Goal: Task Accomplishment & Management: Manage account settings

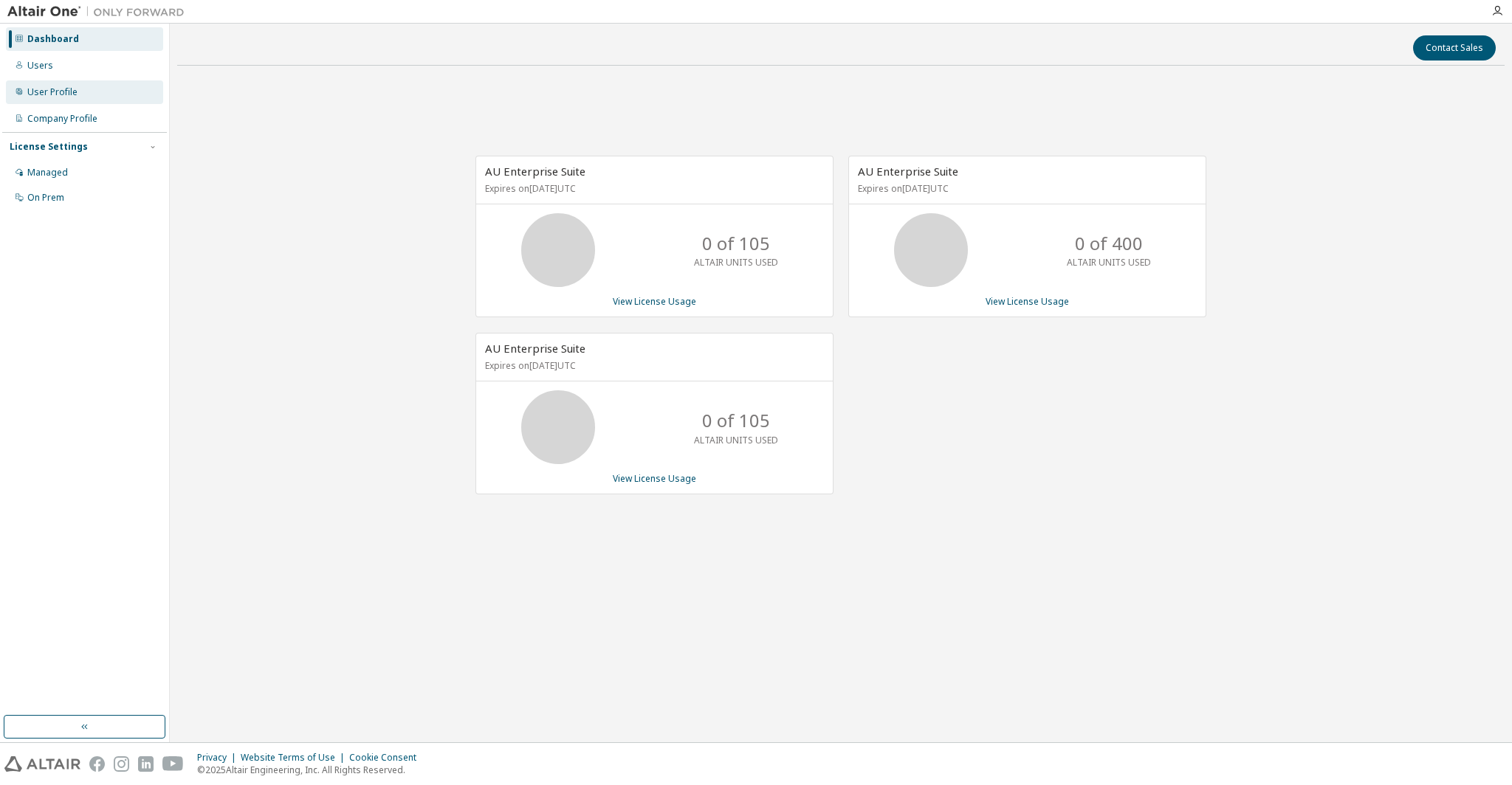
click at [36, 91] on div "User Profile" at bounding box center [52, 91] width 50 height 12
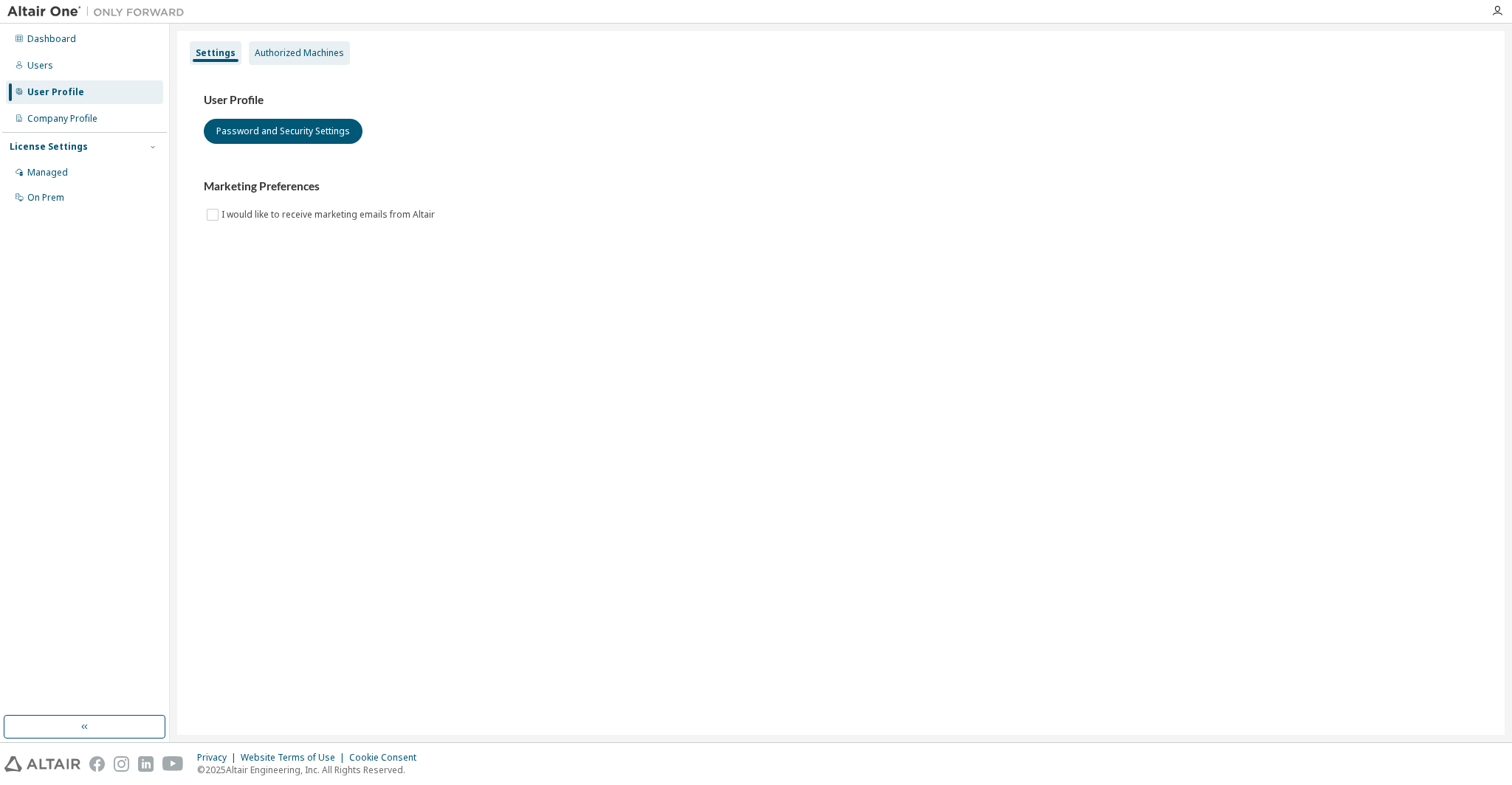
click at [259, 55] on div "Authorized Machines" at bounding box center [299, 53] width 89 height 12
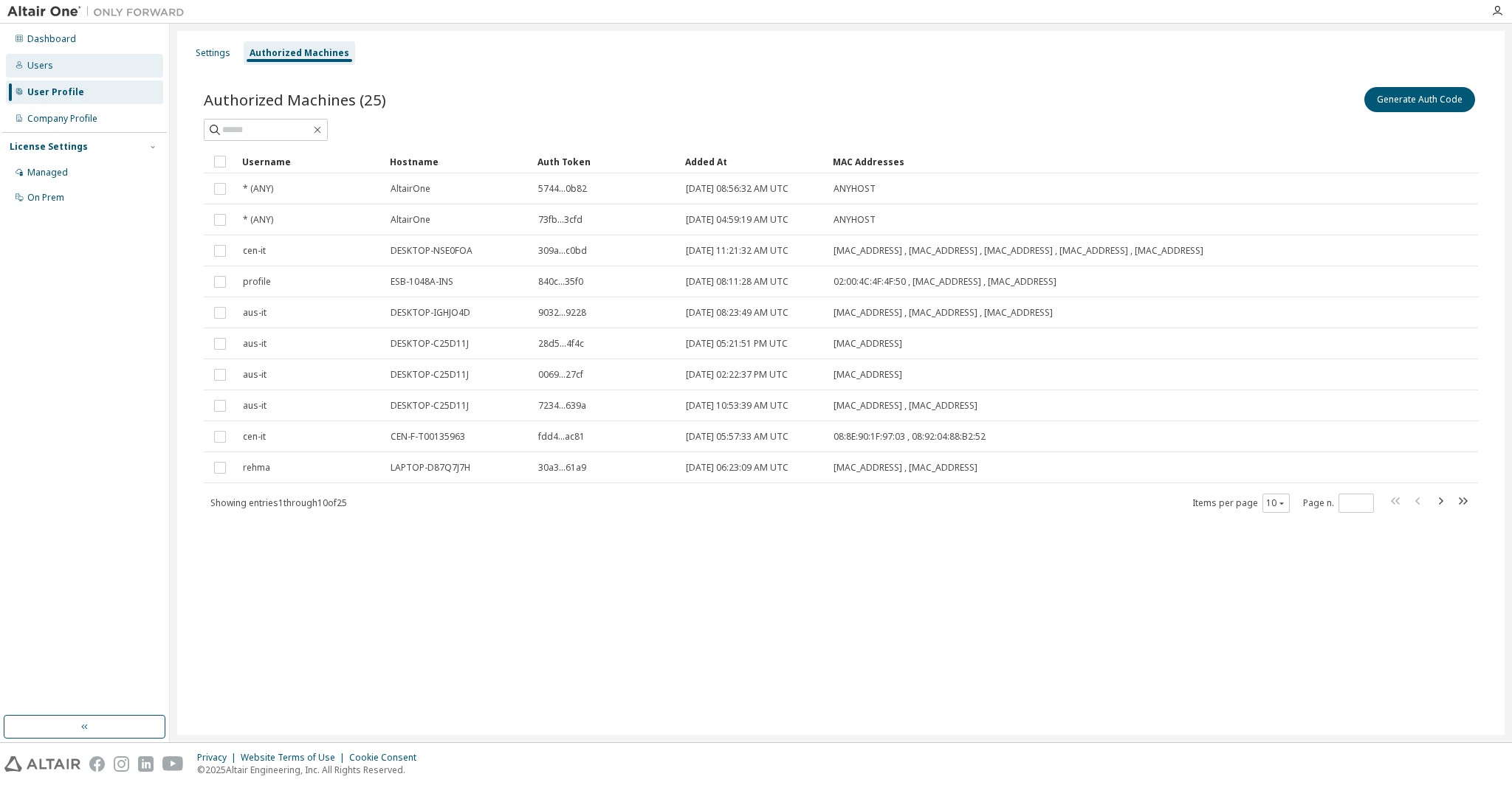
click at [64, 76] on div "Users" at bounding box center [85, 66] width 157 height 23
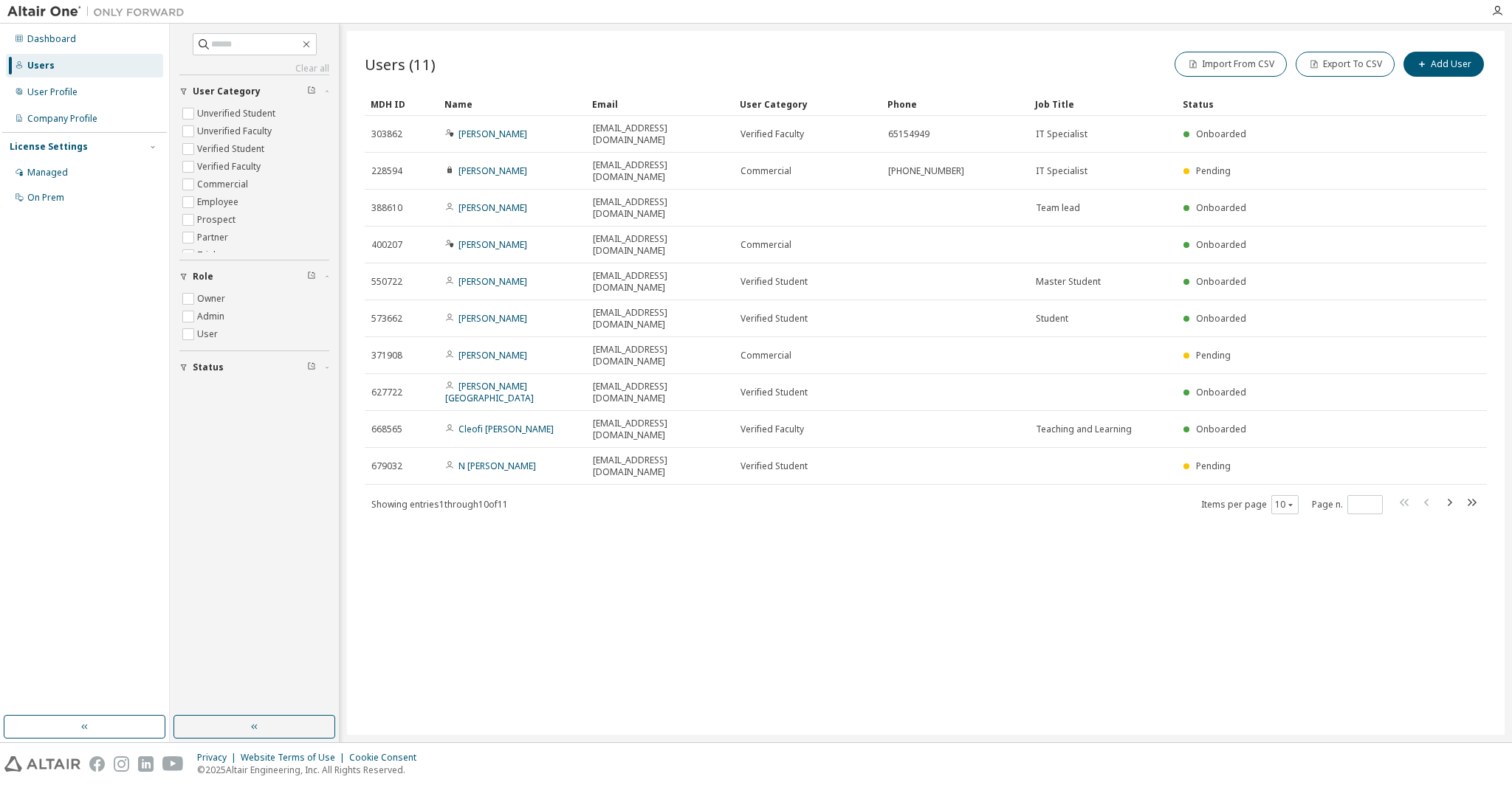
click at [873, 607] on div "Users (11) Import From CSV Export To CSV Add User Clear Load Save Save As Field…" at bounding box center [926, 383] width 1158 height 704
click at [591, 470] on div "Users (11) Import From CSV Export To CSV Add User Clear Load Save Save As Field…" at bounding box center [926, 383] width 1158 height 704
click at [49, 196] on div "On Prem" at bounding box center [46, 198] width 37 height 12
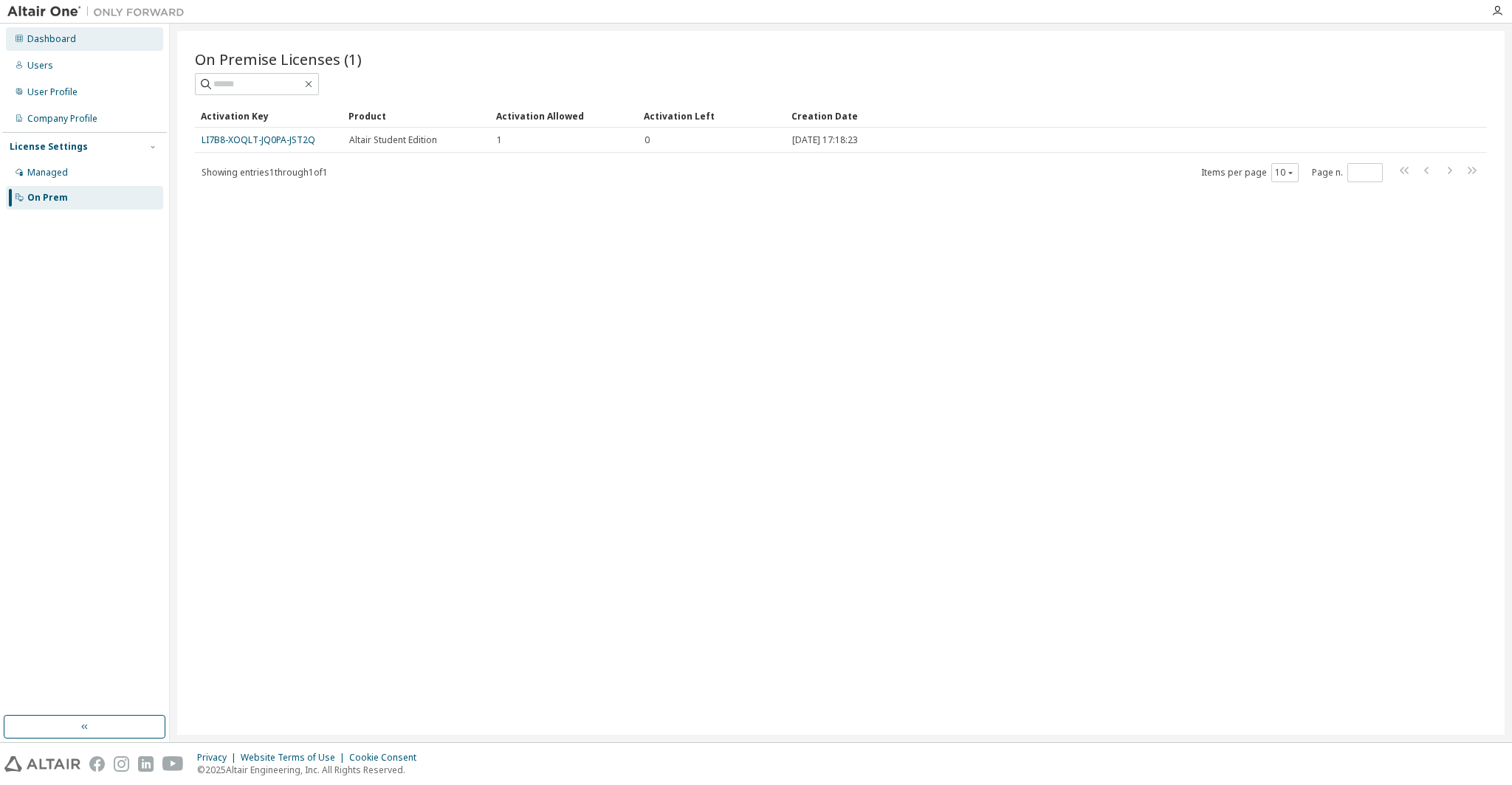
click at [47, 27] on div "Dashboard" at bounding box center [85, 39] width 157 height 23
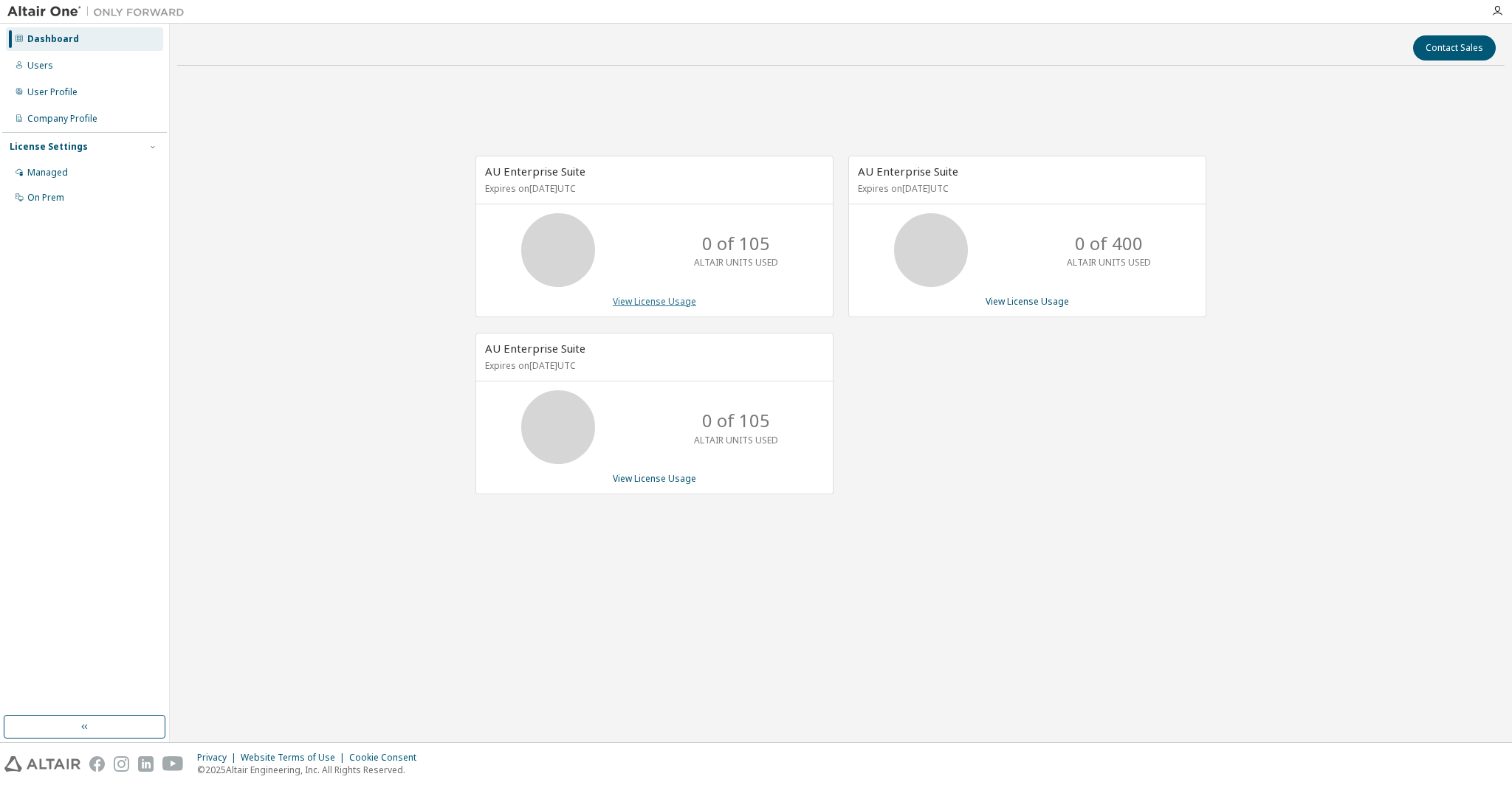
click at [676, 301] on link "View License Usage" at bounding box center [654, 301] width 84 height 12
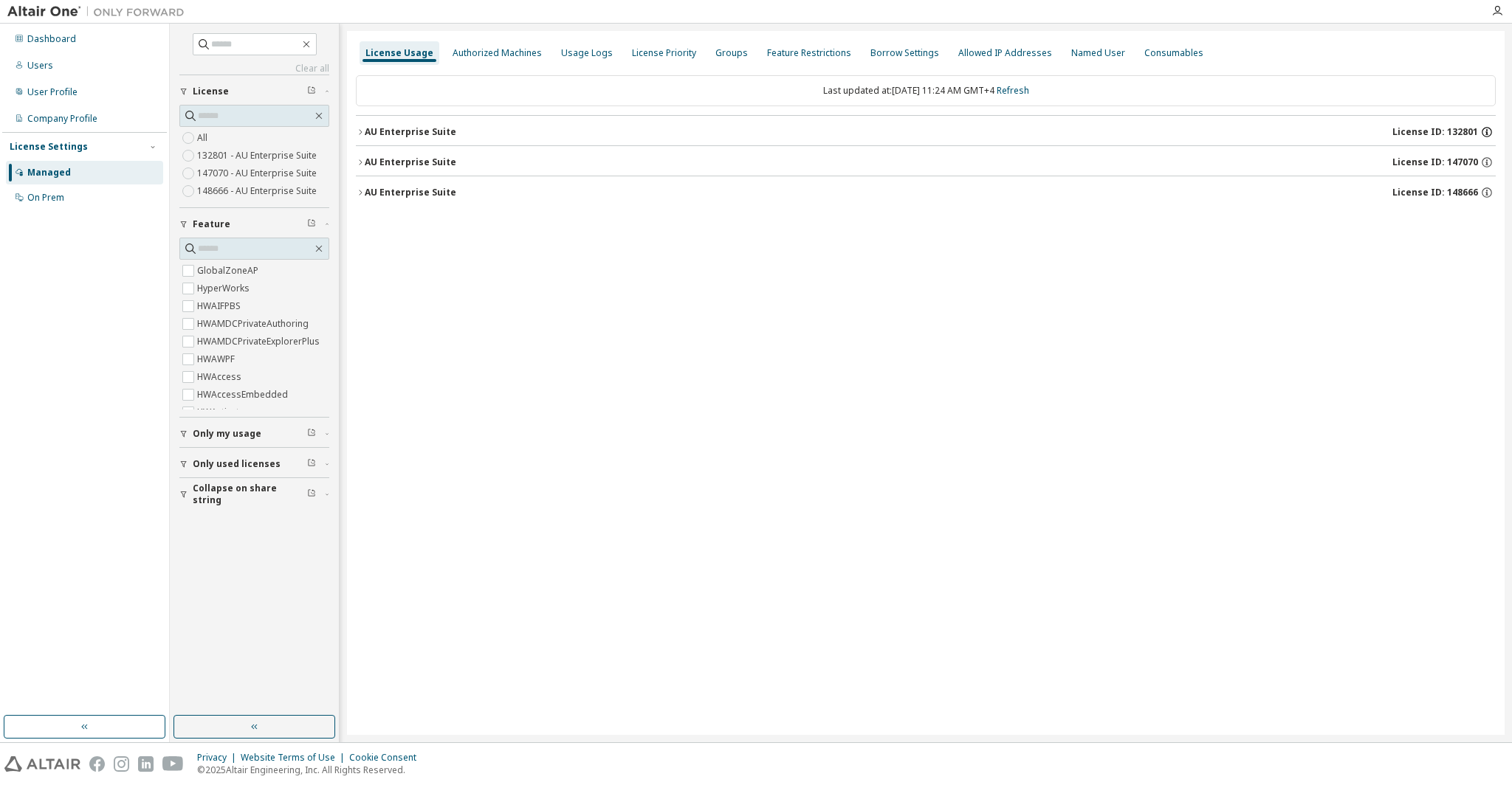
click at [1486, 128] on icon "button" at bounding box center [1486, 132] width 13 height 13
click at [1362, 276] on div "License Usage Authorized Machines Usage Logs License Priority Groups Feature Re…" at bounding box center [926, 383] width 1158 height 704
click at [1489, 163] on icon "button" at bounding box center [1486, 162] width 13 height 13
click at [1379, 338] on div "License Usage Authorized Machines Usage Logs License Priority Groups Feature Re…" at bounding box center [926, 383] width 1158 height 704
click at [1486, 188] on icon "button" at bounding box center [1486, 192] width 13 height 13
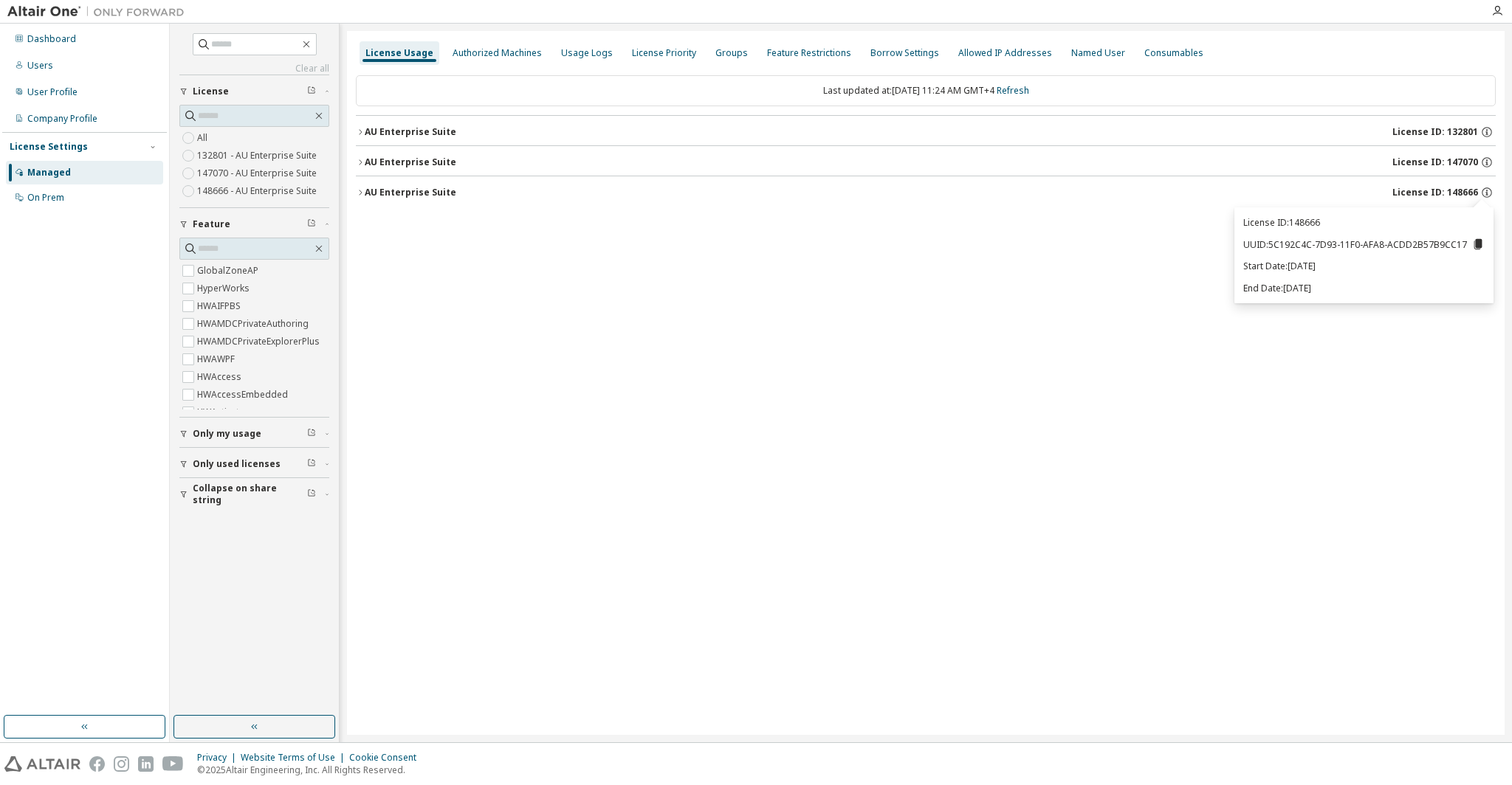
click at [1414, 354] on div "License Usage Authorized Machines Usage Logs License Priority Groups Feature Re…" at bounding box center [926, 383] width 1158 height 704
click at [1486, 130] on icon "button" at bounding box center [1486, 132] width 13 height 13
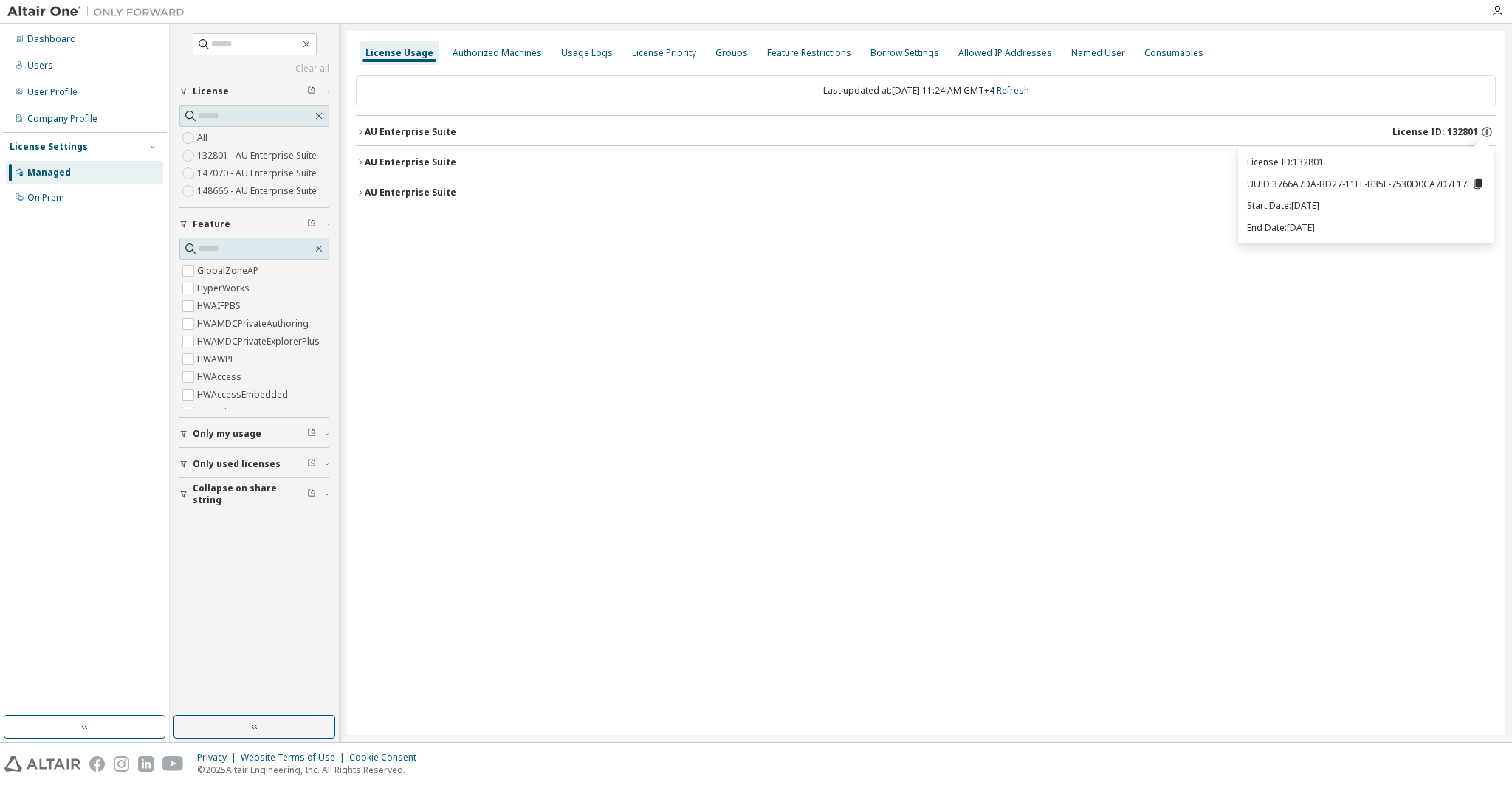
click at [1347, 295] on div "License Usage Authorized Machines Usage Logs License Priority Groups Feature Re…" at bounding box center [926, 383] width 1158 height 704
click at [1250, 249] on div "License Usage Authorized Machines Usage Logs License Priority Groups Feature Re…" at bounding box center [926, 383] width 1158 height 704
click at [1251, 267] on div "License Usage Authorized Machines Usage Logs License Priority Groups Feature Re…" at bounding box center [926, 383] width 1158 height 704
click at [360, 132] on icon "button" at bounding box center [360, 132] width 9 height 9
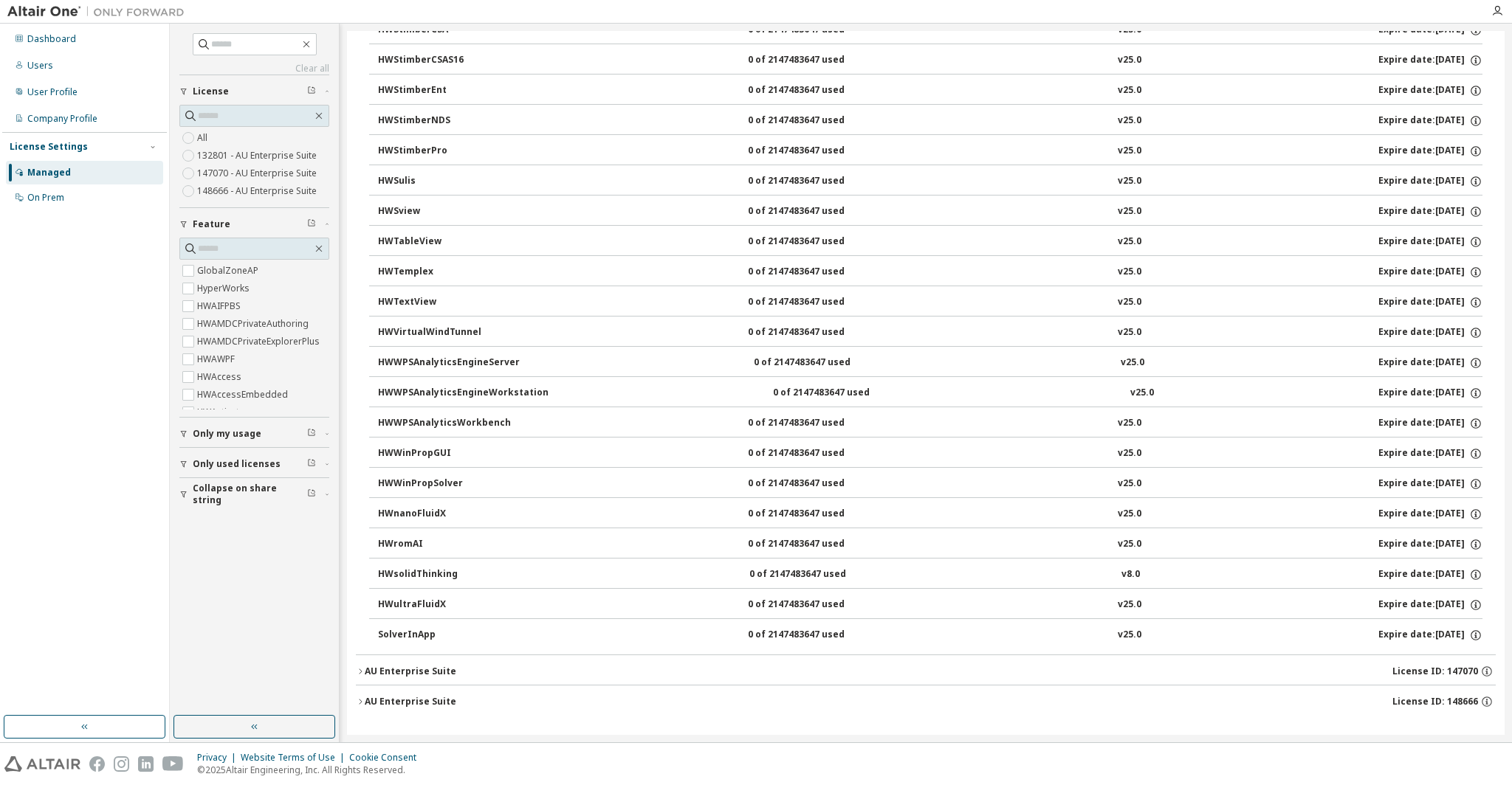
scroll to position [9274, 0]
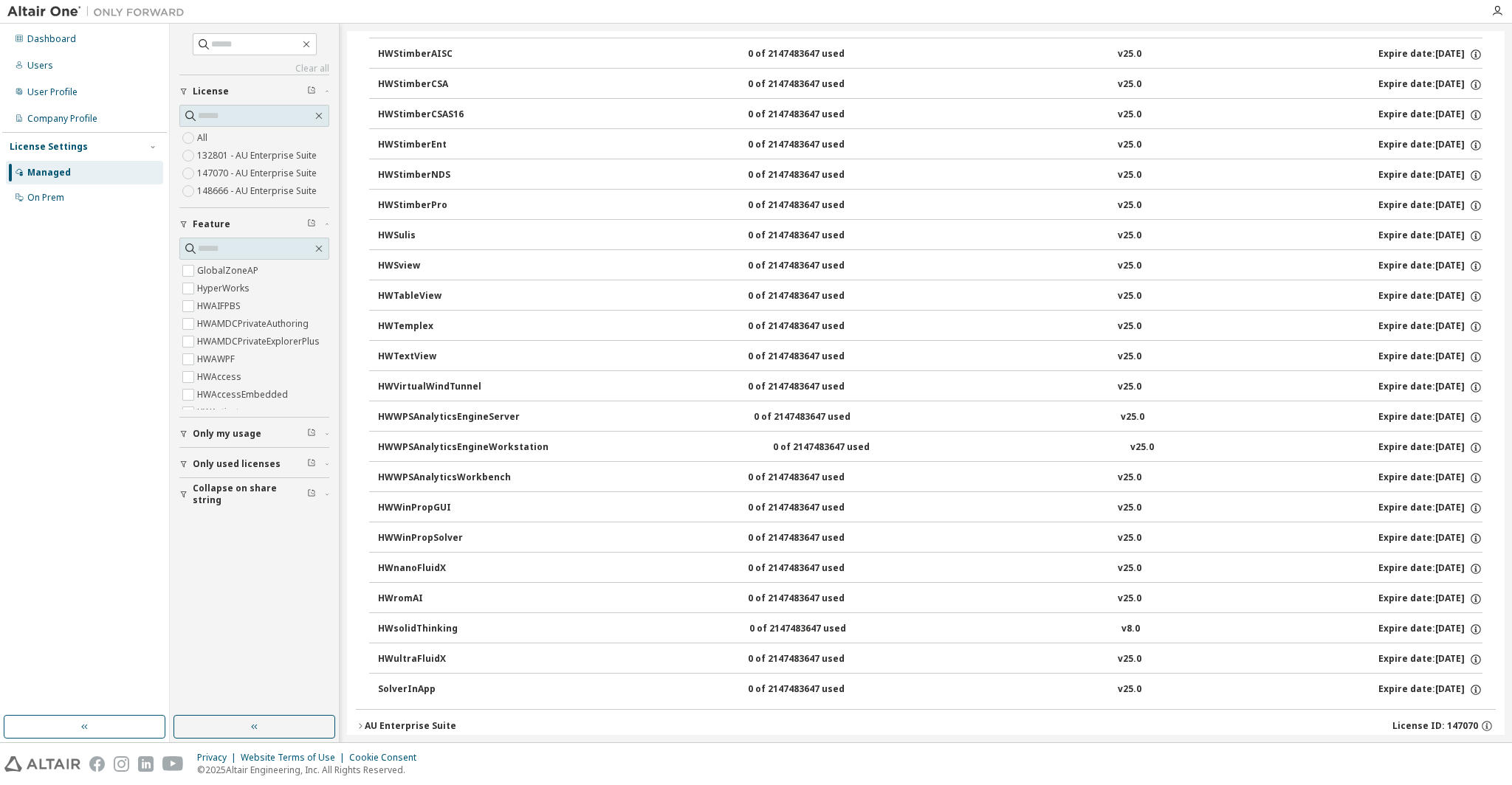
click at [326, 463] on icon "button" at bounding box center [327, 464] width 3 height 2
click at [292, 570] on div "Clear all Collapse on share string Only used licenses Yes No Only my usage Feat…" at bounding box center [254, 369] width 164 height 687
click at [325, 538] on icon "button" at bounding box center [326, 537] width 9 height 5
click at [273, 591] on div "Yes No" at bounding box center [254, 571] width 150 height 43
click at [243, 635] on div "Clear all Collapse on share string Yes No Only used licenses Yes No Only my usa…" at bounding box center [254, 369] width 164 height 687
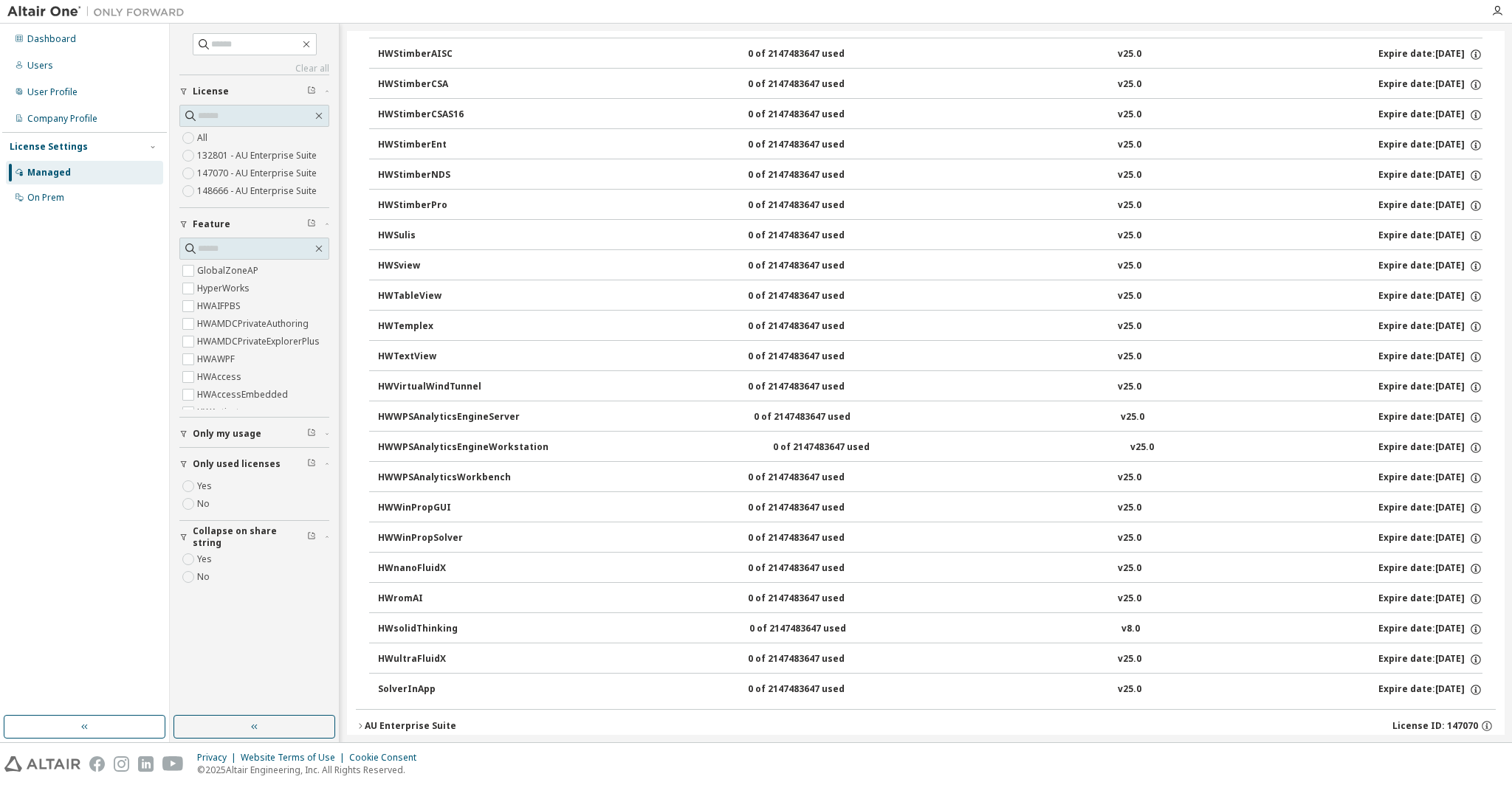
click at [244, 630] on div "Clear all Collapse on share string Yes No Only used licenses Yes No Only my usa…" at bounding box center [254, 369] width 164 height 687
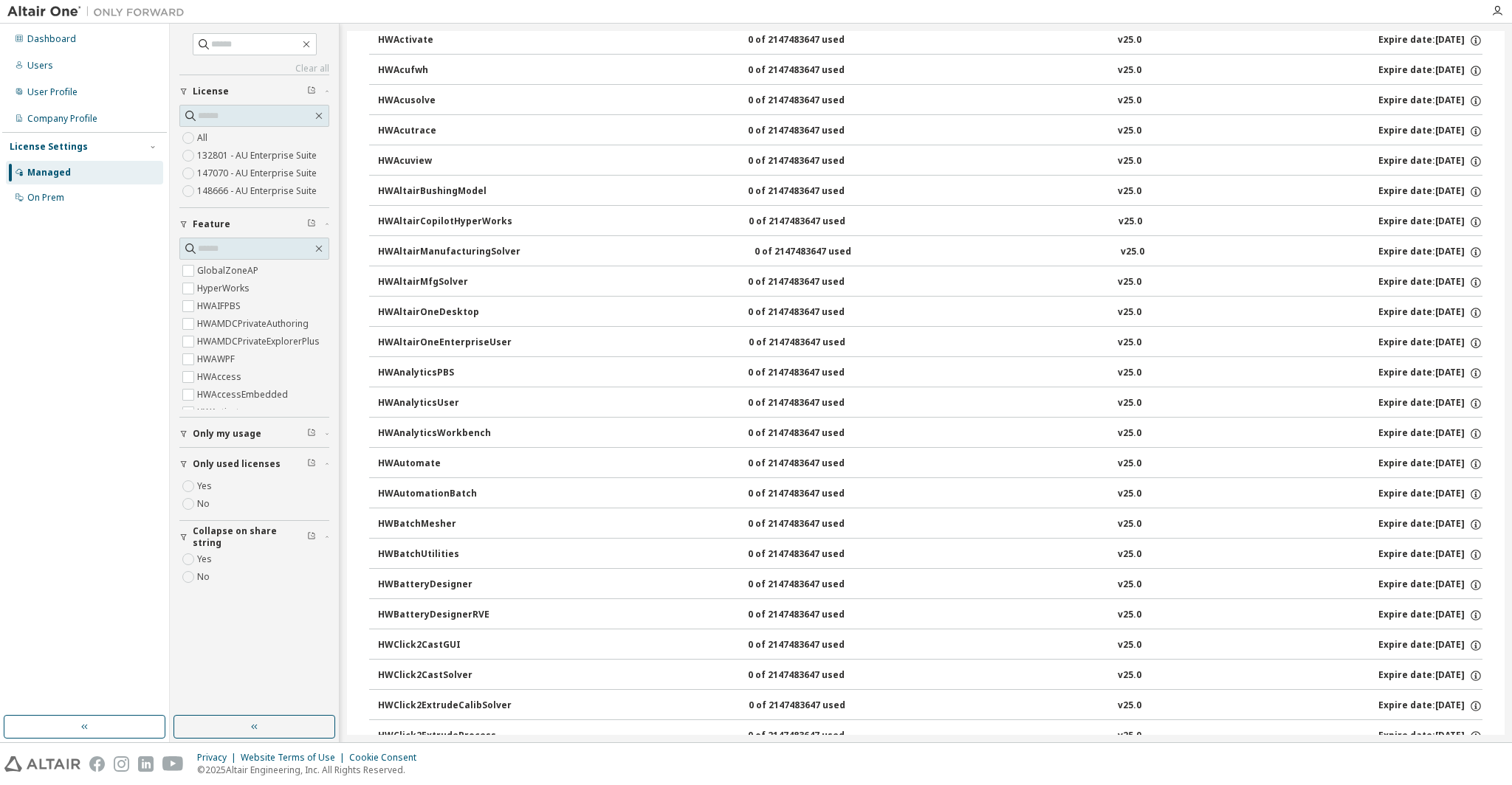
scroll to position [0, 0]
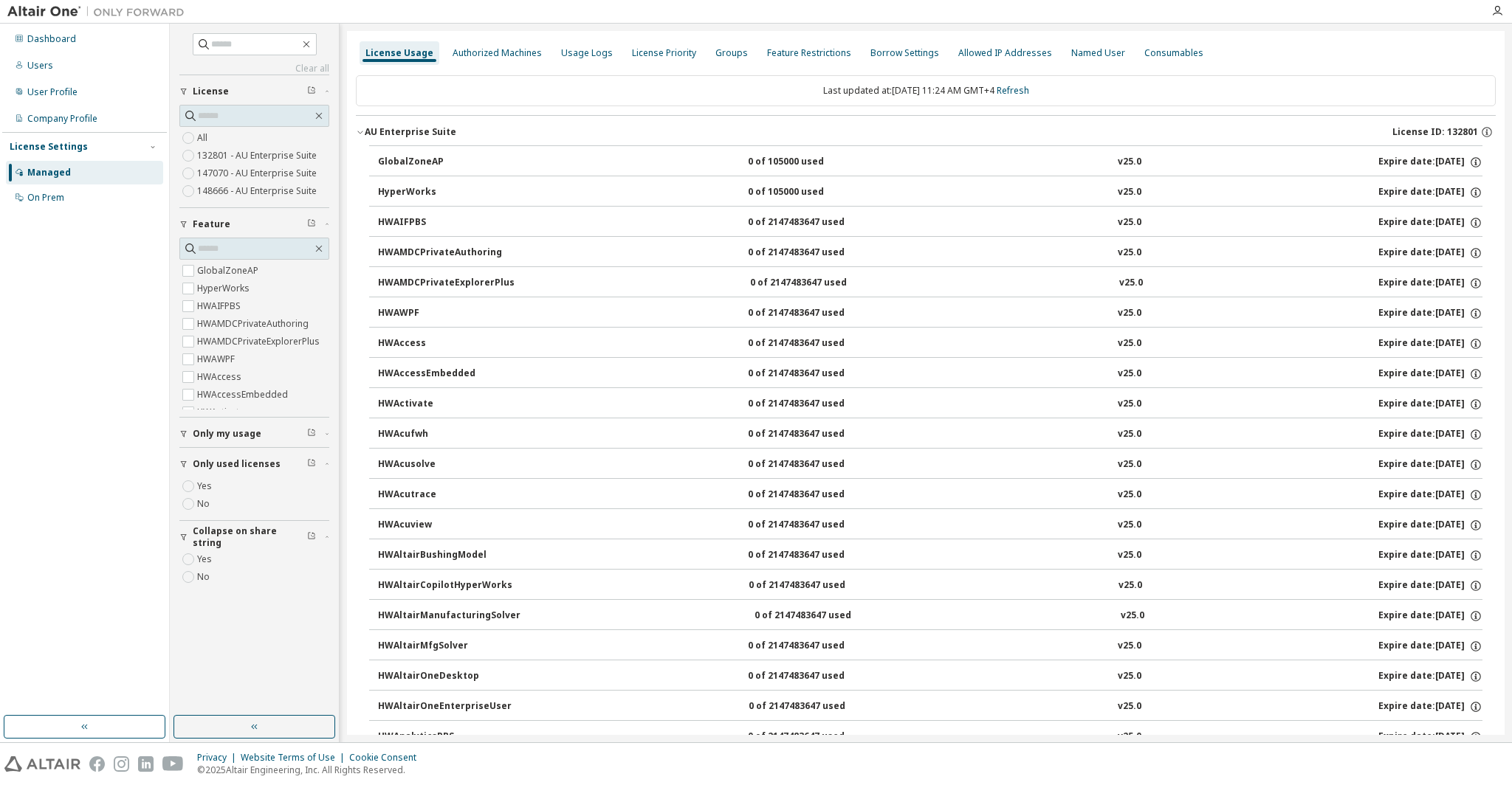
click at [360, 130] on icon "button" at bounding box center [360, 132] width 9 height 9
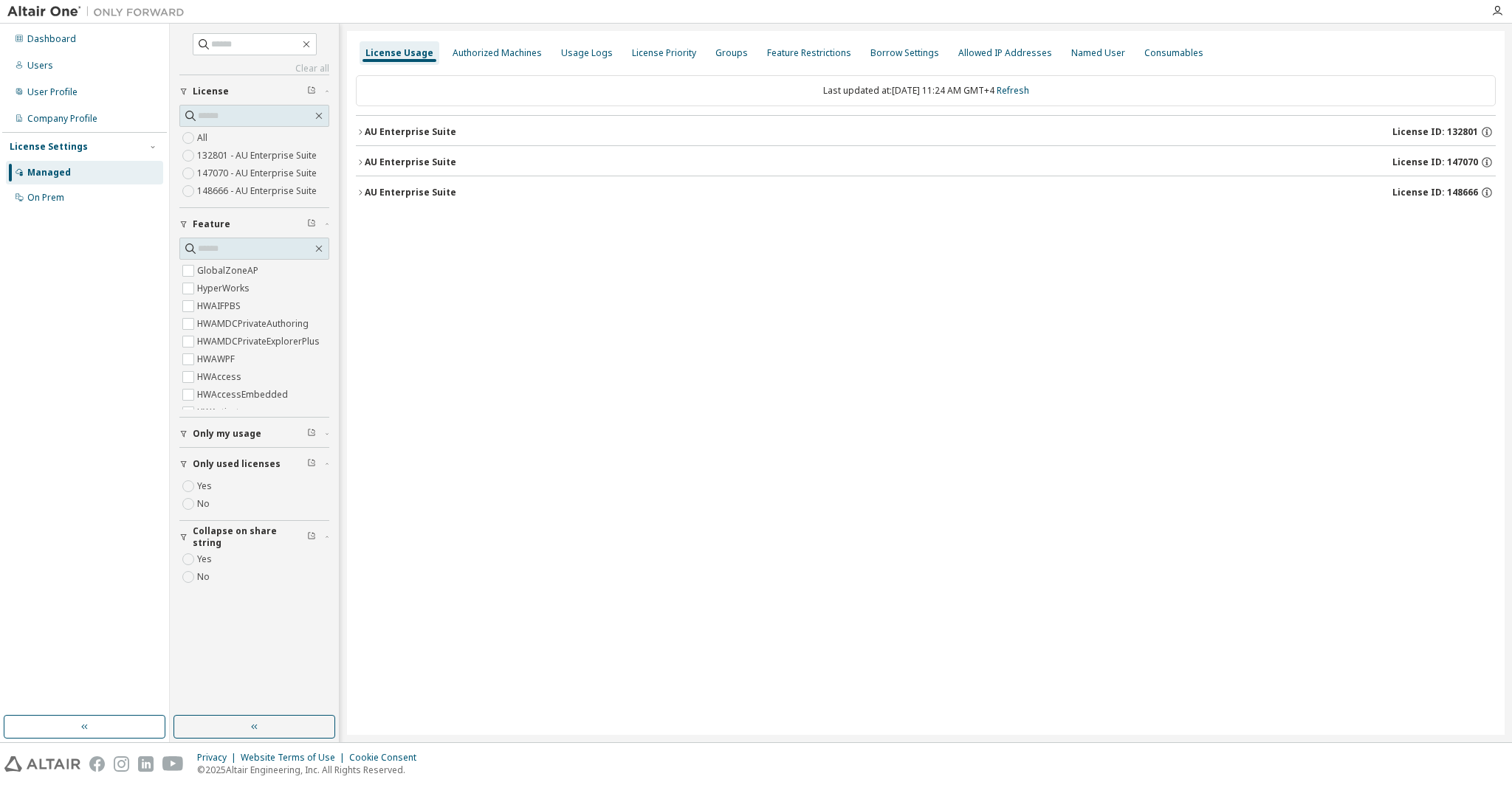
click at [391, 318] on div "License Usage Authorized Machines Usage Logs License Priority Groups Feature Re…" at bounding box center [926, 383] width 1158 height 704
click at [1214, 378] on div "License Usage Authorized Machines Usage Logs License Priority Groups Feature Re…" at bounding box center [926, 383] width 1158 height 704
click at [317, 243] on icon "button" at bounding box center [319, 248] width 12 height 12
click at [321, 248] on icon "button" at bounding box center [319, 248] width 12 height 12
click at [471, 266] on div "License Usage Authorized Machines Usage Logs License Priority Groups Feature Re…" at bounding box center [926, 383] width 1158 height 704
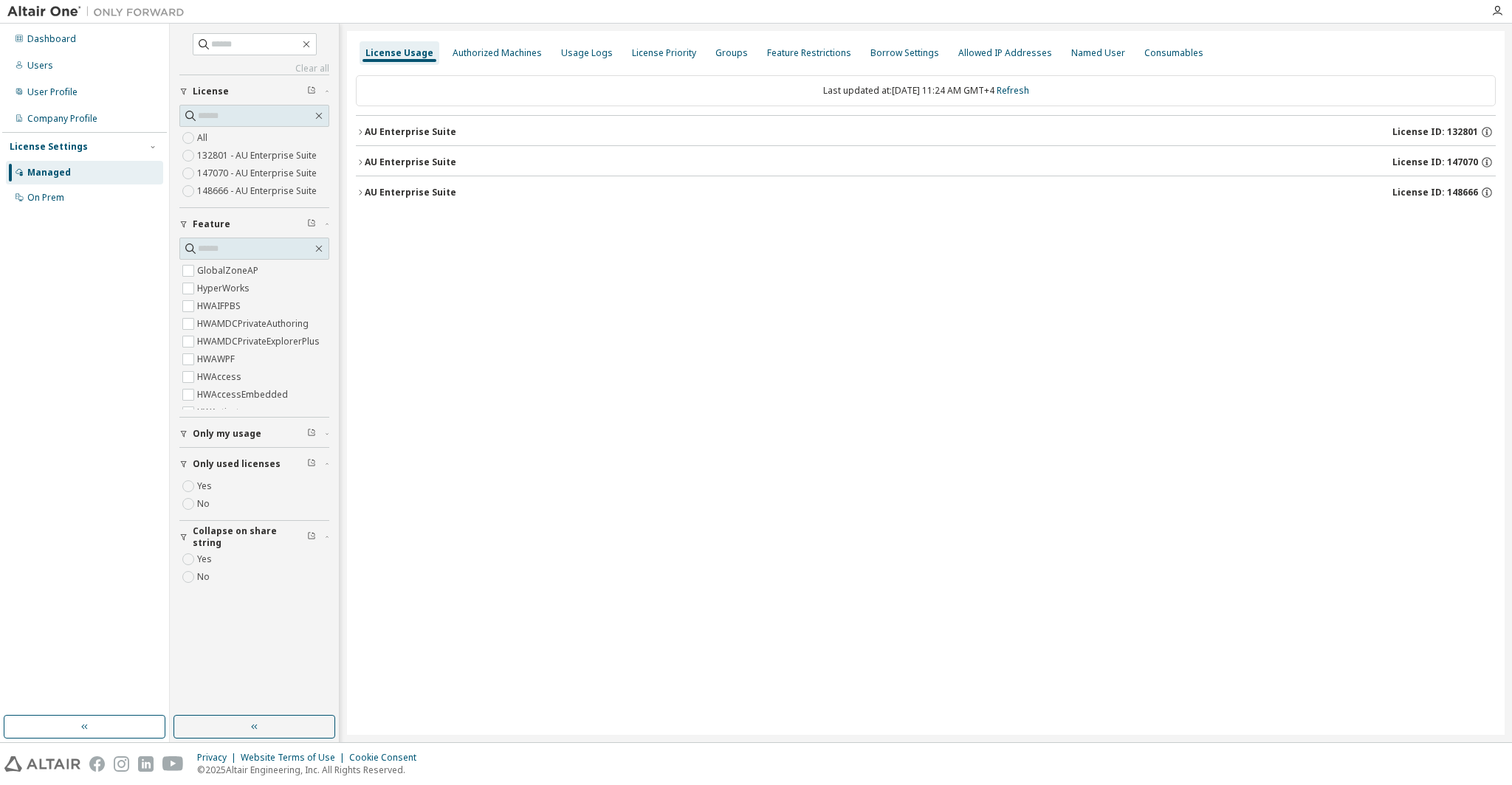
click at [209, 224] on span "Feature" at bounding box center [212, 224] width 38 height 12
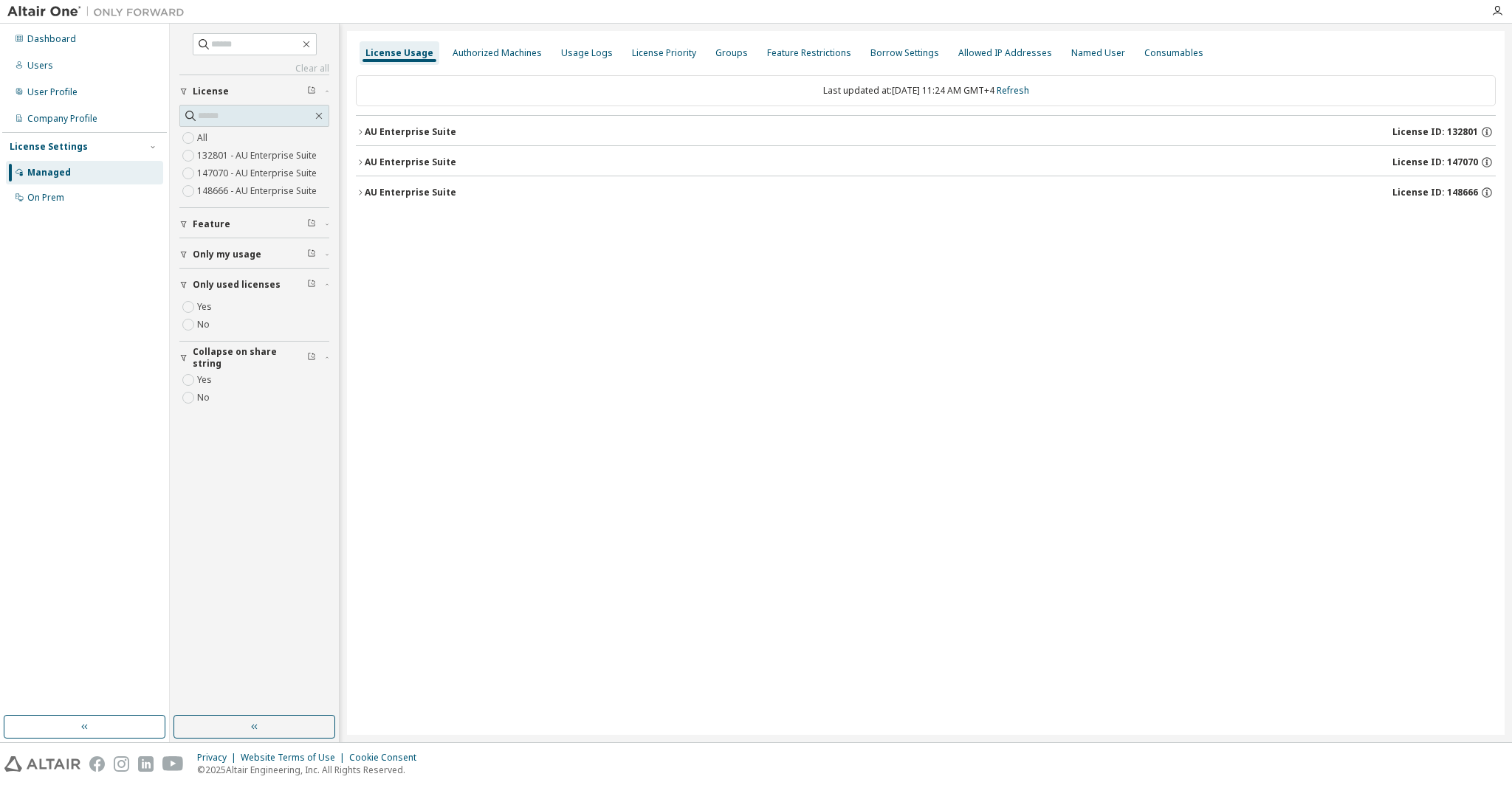
click at [475, 286] on div "License Usage Authorized Machines Usage Logs License Priority Groups Feature Re…" at bounding box center [926, 383] width 1158 height 704
click at [134, 318] on div "Dashboard Users User Profile Company Profile License Settings Managed On Prem" at bounding box center [85, 369] width 164 height 687
click at [59, 71] on div "Users" at bounding box center [85, 66] width 157 height 23
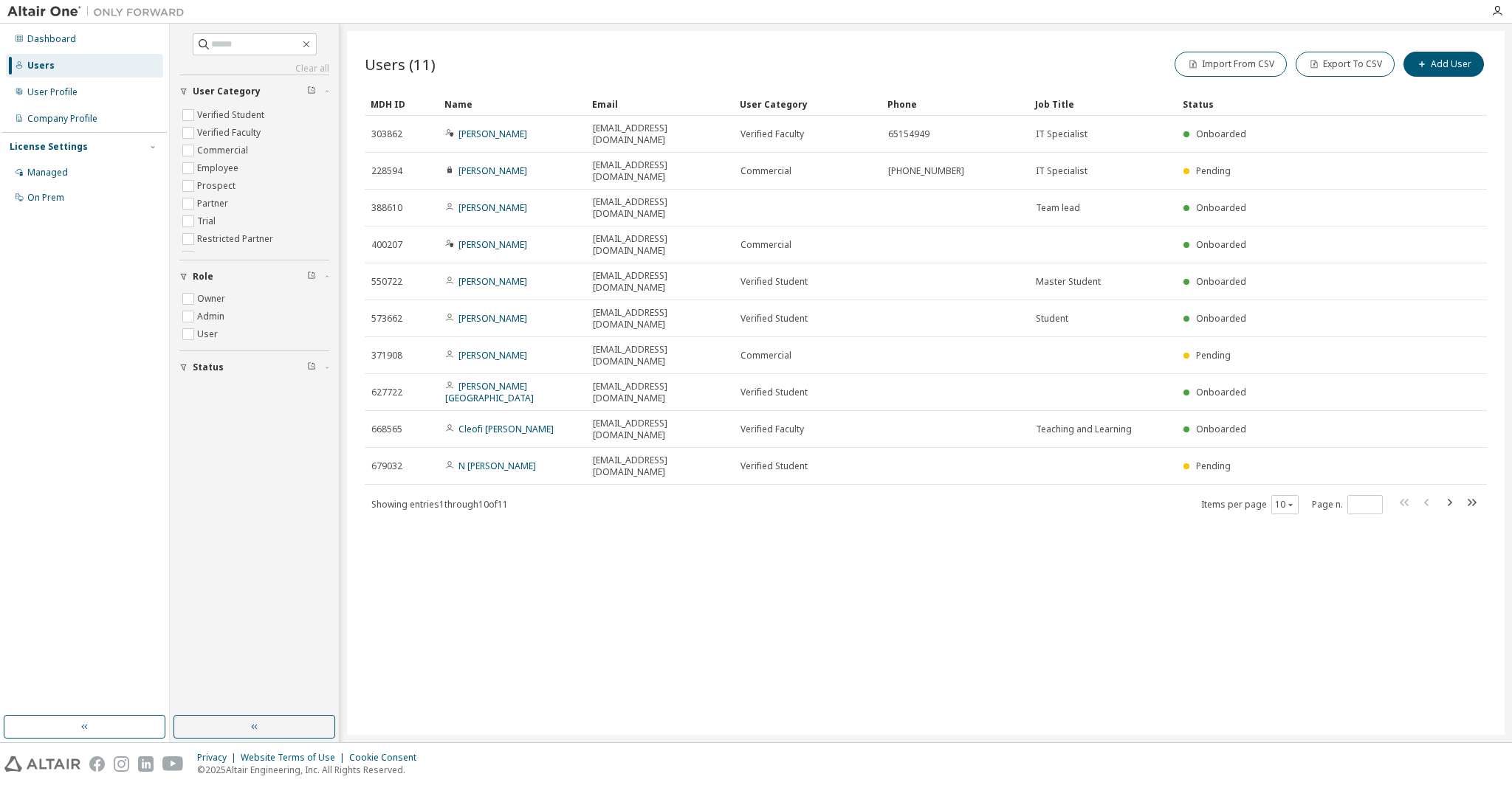
scroll to position [32, 0]
click at [66, 26] on div "Dashboard Users User Profile Company Profile License Settings Managed On Prem" at bounding box center [85, 118] width 164 height 185
click at [68, 34] on div "Dashboard" at bounding box center [51, 39] width 49 height 12
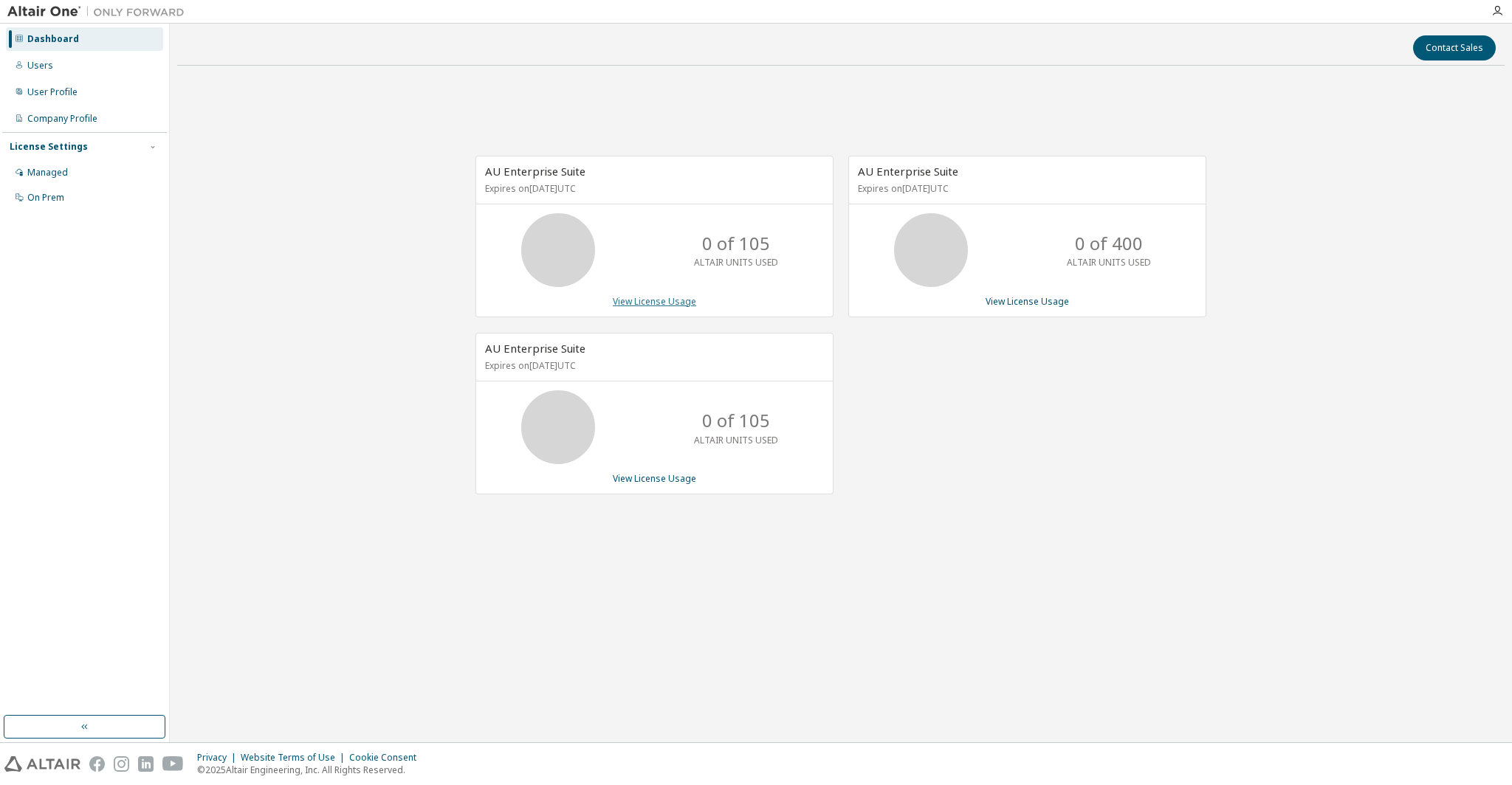
click at [684, 307] on link "View License Usage" at bounding box center [654, 301] width 84 height 12
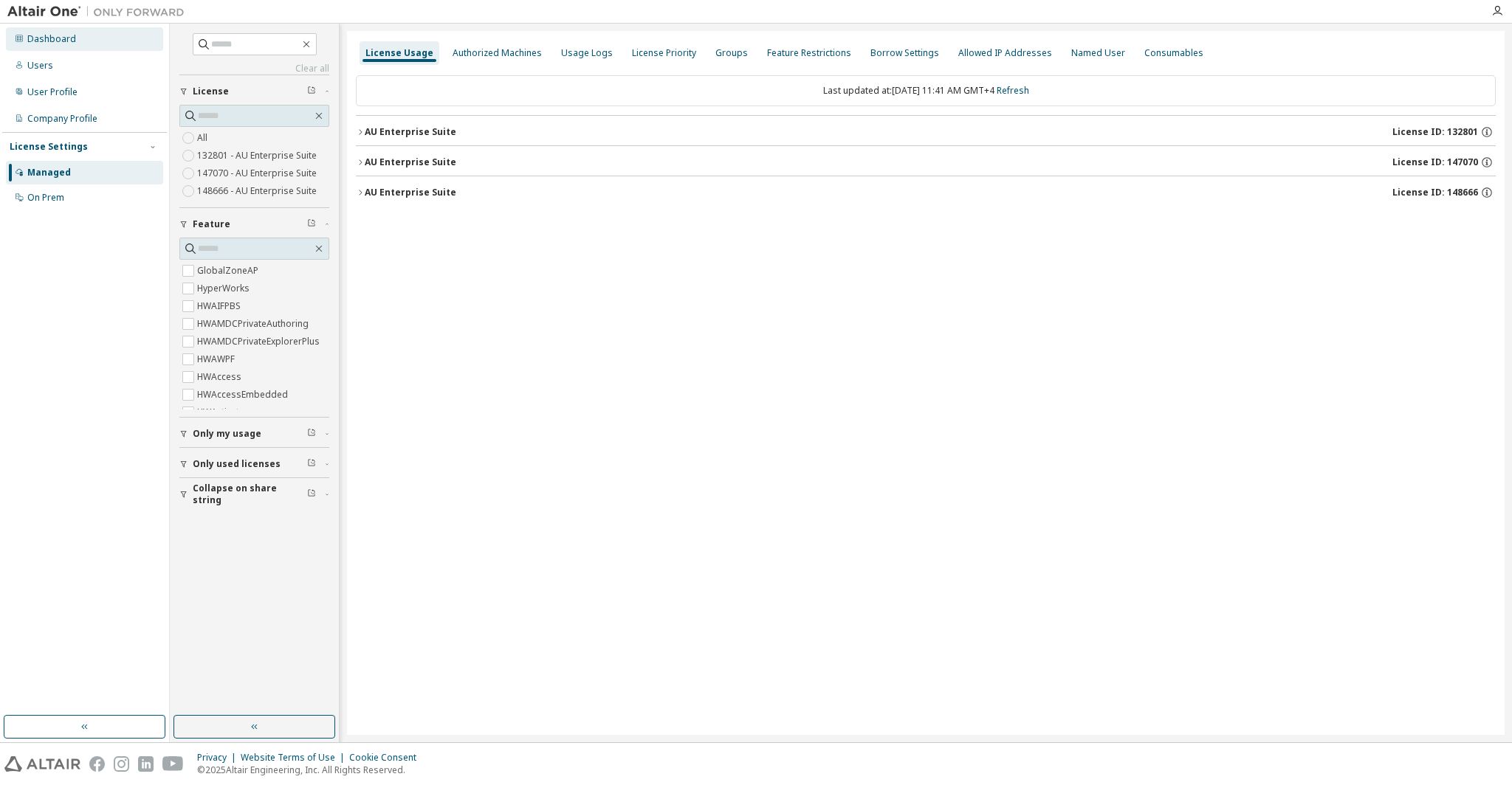
click at [45, 40] on div "Dashboard" at bounding box center [51, 39] width 49 height 12
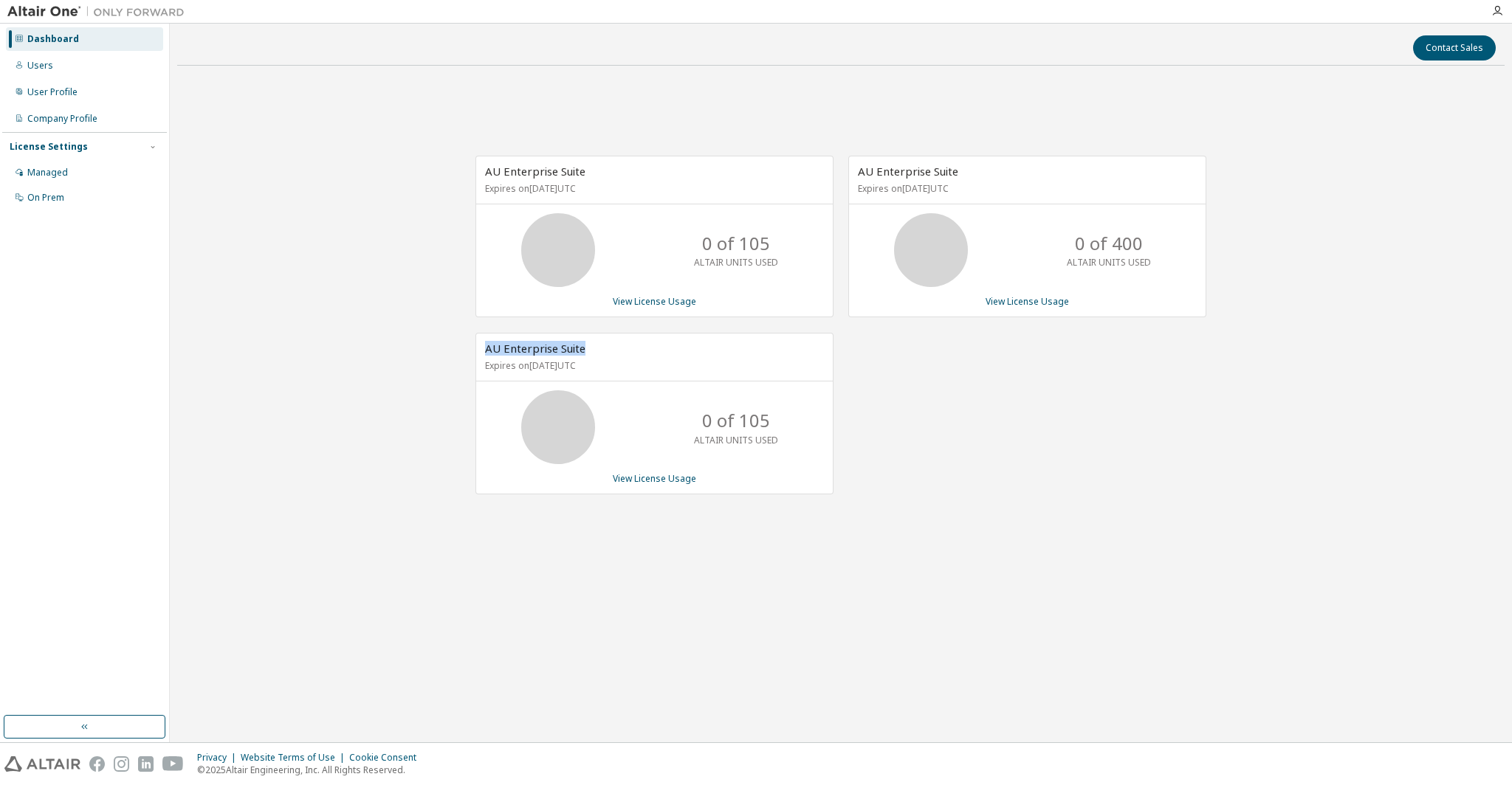
drag, startPoint x: 612, startPoint y: 347, endPoint x: 480, endPoint y: 352, distance: 132.1
click at [480, 352] on div "AU Enterprise Suite Expires on [DATE] UTC" at bounding box center [654, 357] width 357 height 48
click at [637, 346] on div "AU Enterprise Suite Expires on [DATE] UTC" at bounding box center [654, 357] width 357 height 48
drag, startPoint x: 621, startPoint y: 346, endPoint x: 482, endPoint y: 351, distance: 139.1
click at [482, 351] on div "AU Enterprise Suite Expires on [DATE] UTC" at bounding box center [654, 357] width 357 height 48
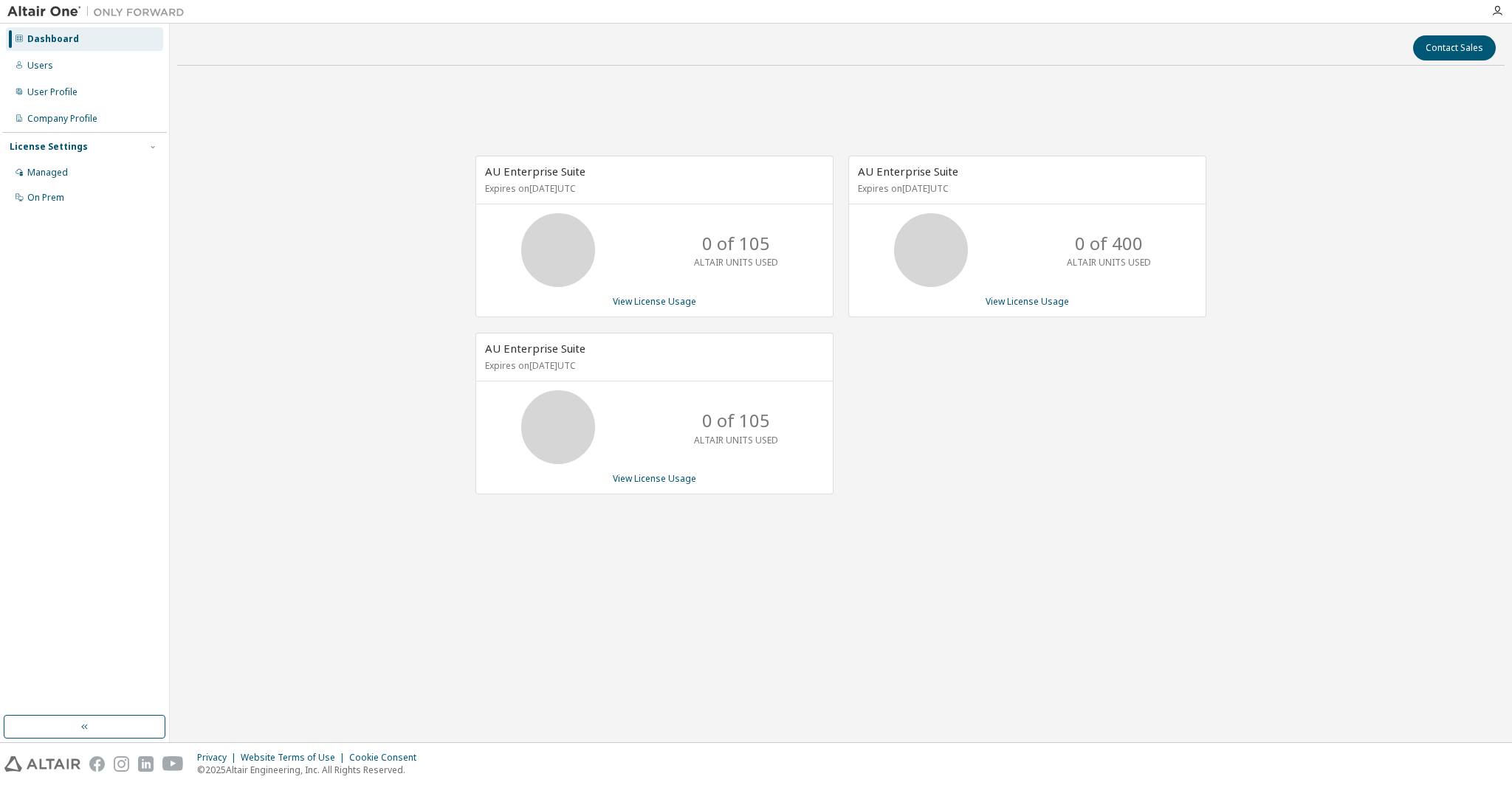
click at [485, 351] on span "AU Enterprise Suite" at bounding box center [536, 348] width 101 height 15
click at [926, 347] on div "AU Enterprise Suite Expires on [DATE] UTC 0 of 400 ALTAIR UNITS USED View Licen…" at bounding box center [1020, 332] width 373 height 354
click at [694, 365] on p "Expires on [DATE] UTC" at bounding box center [653, 366] width 335 height 12
click at [1200, 430] on div "AU Enterprise Suite Expires on [DATE] UTC 0 of 400 ALTAIR UNITS USED View Licen…" at bounding box center [1020, 332] width 373 height 354
click at [1011, 301] on link "View License Usage" at bounding box center [1027, 301] width 84 height 12
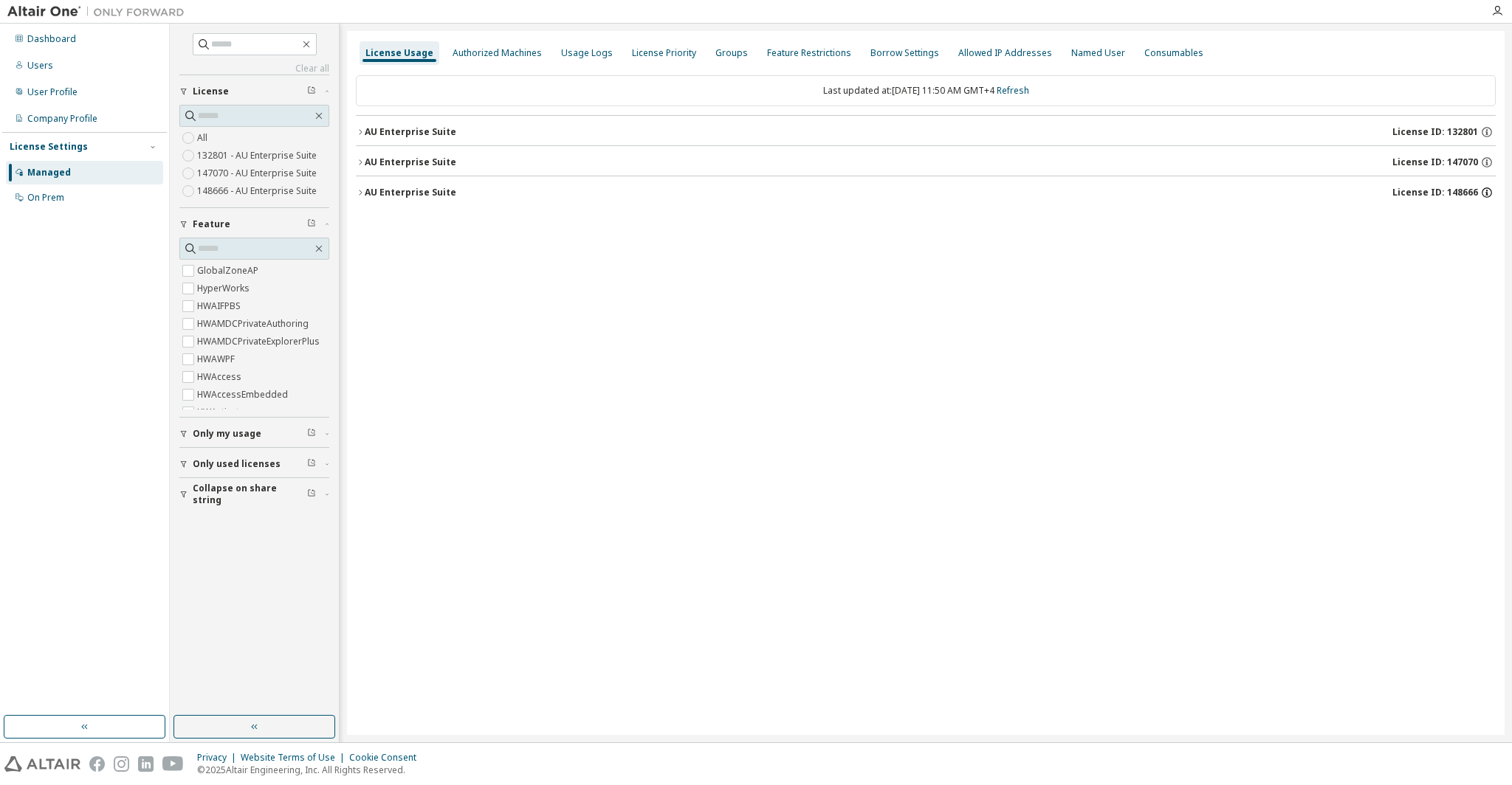
click at [1488, 191] on icon "button" at bounding box center [1486, 192] width 13 height 13
click at [1488, 162] on icon "button" at bounding box center [1486, 162] width 13 height 13
click at [1488, 133] on icon "button" at bounding box center [1486, 132] width 13 height 13
click at [1248, 308] on div "License Usage Authorized Machines Usage Logs License Priority Groups Feature Re…" at bounding box center [926, 383] width 1158 height 704
click at [1484, 193] on icon "button" at bounding box center [1486, 192] width 13 height 13
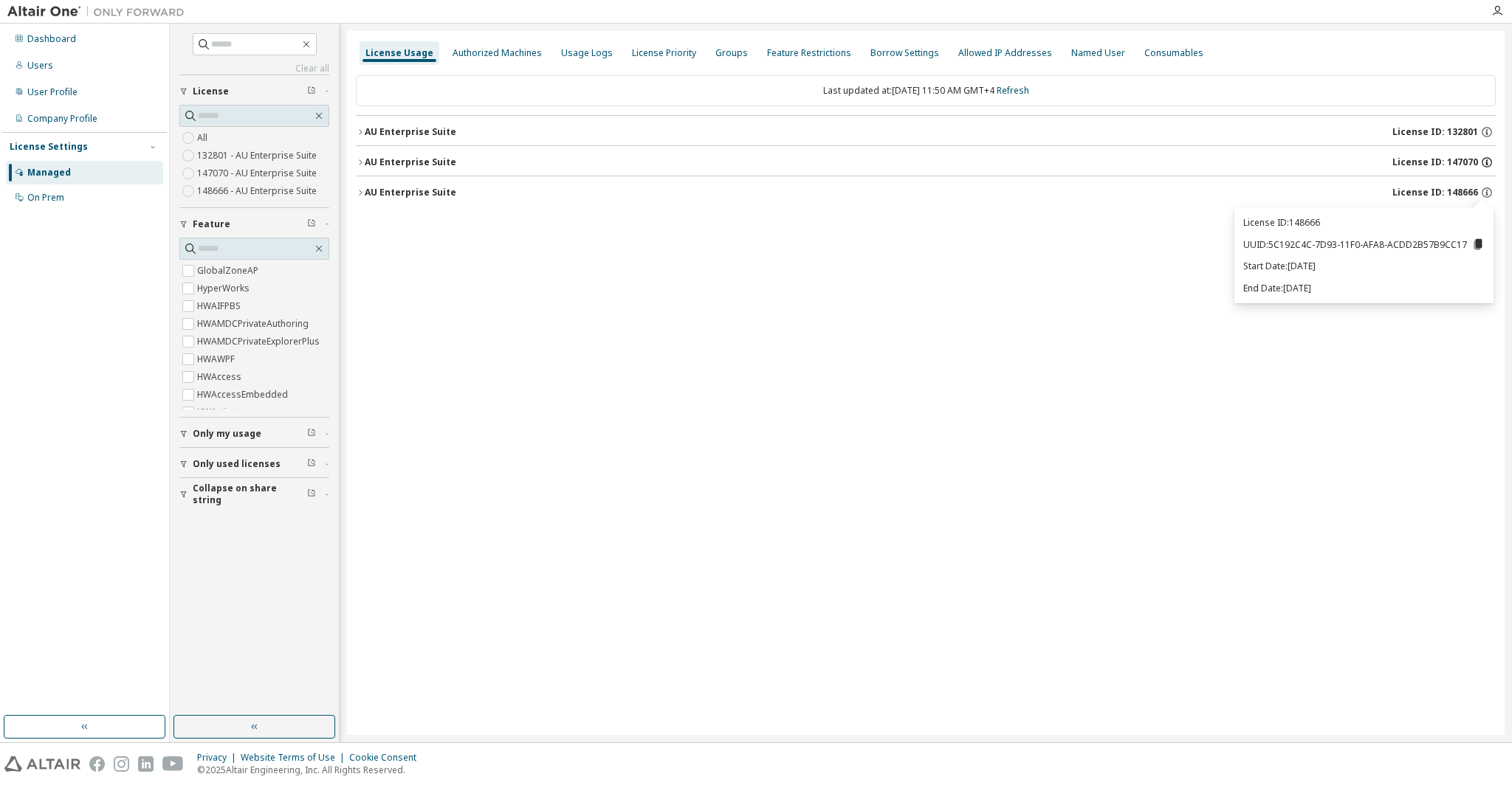
click at [1491, 162] on icon "button" at bounding box center [1486, 162] width 10 height 10
click at [1486, 195] on icon "button" at bounding box center [1486, 194] width 2 height 4
click at [1493, 167] on div "License ID: 147070" at bounding box center [1444, 162] width 103 height 13
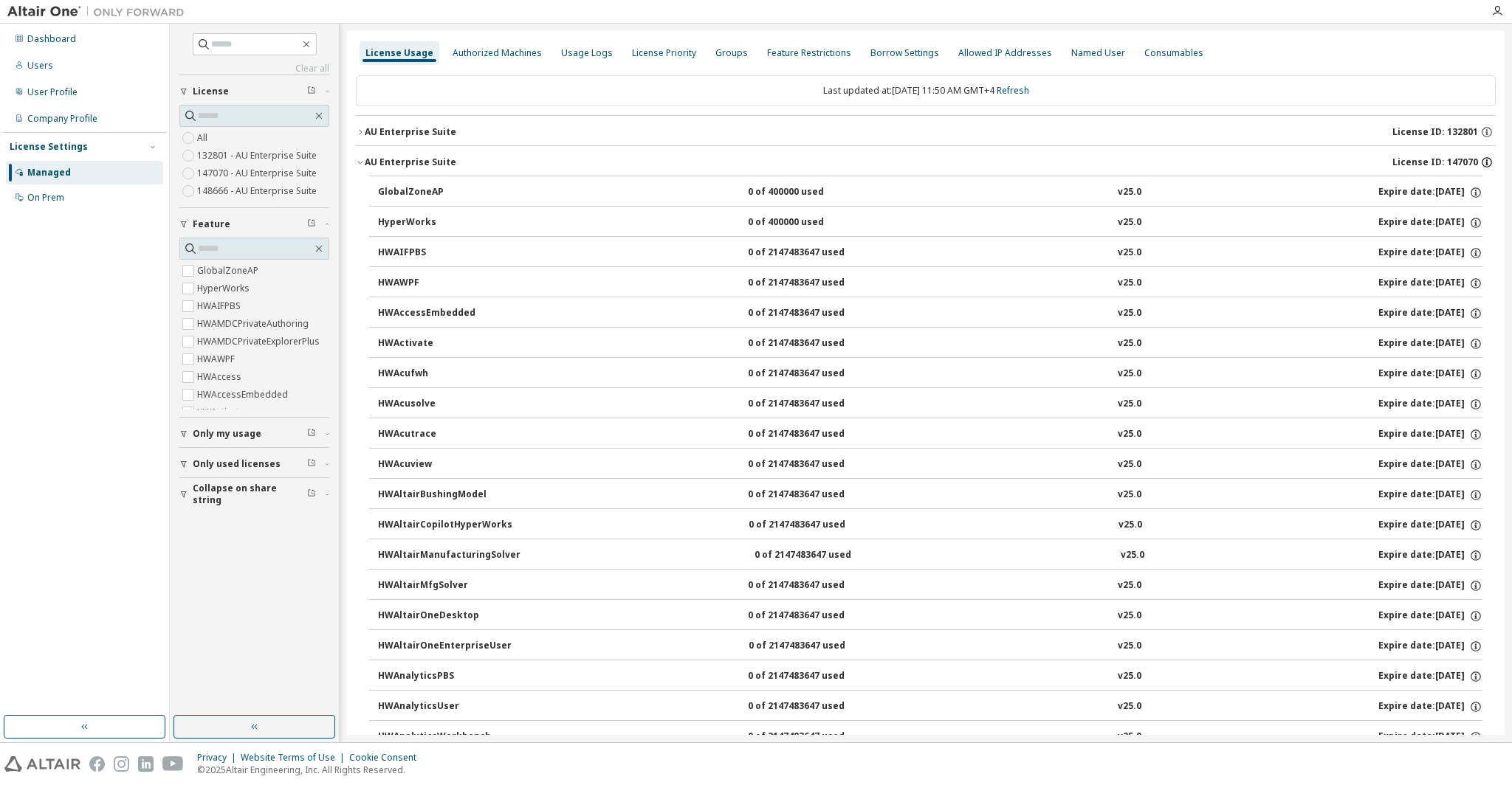
click at [1481, 164] on icon "button" at bounding box center [1486, 162] width 13 height 13
click at [1420, 166] on span "License ID: 147070" at bounding box center [1435, 162] width 85 height 12
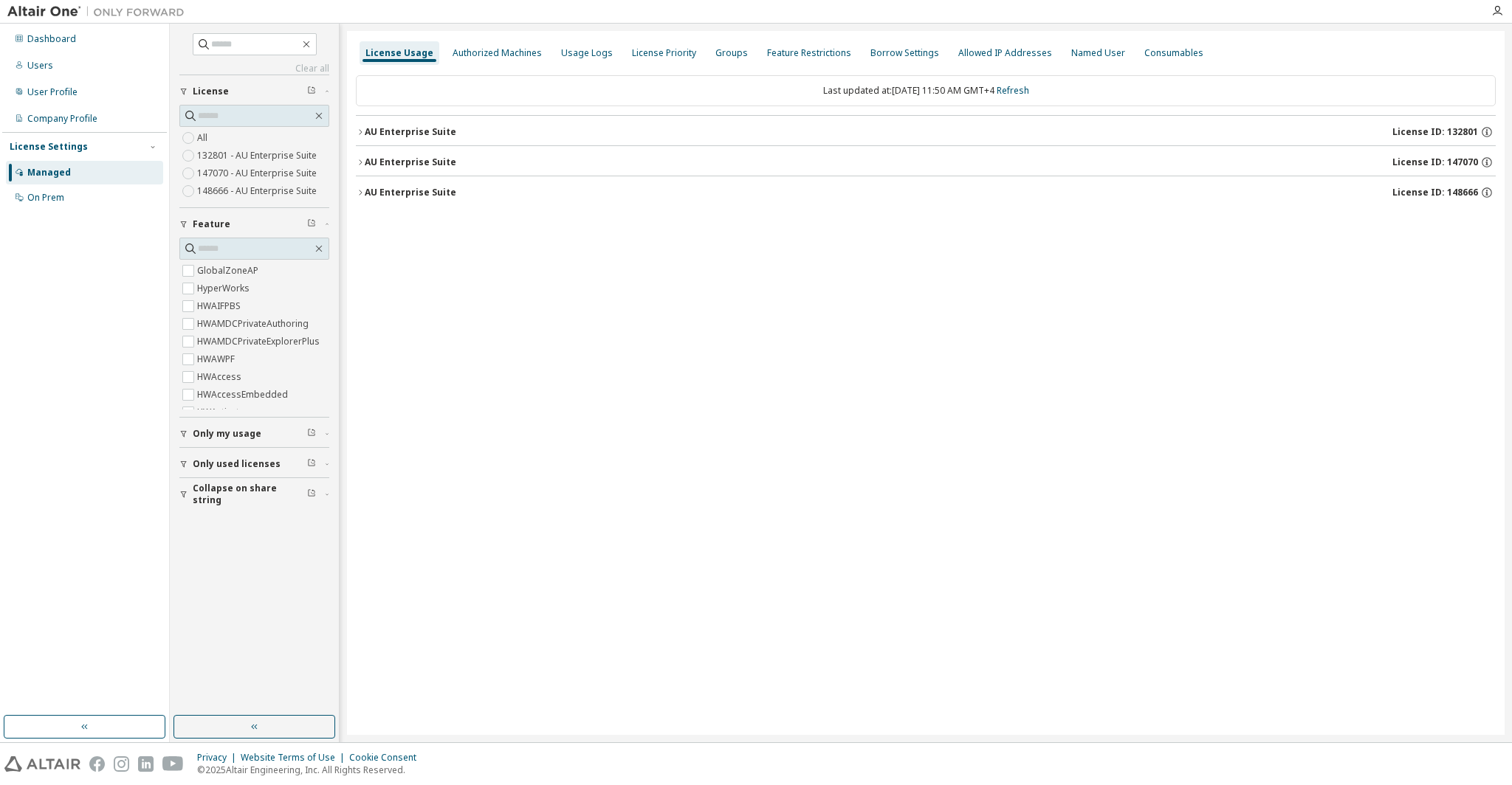
click at [1493, 132] on div "License ID: 132801" at bounding box center [1444, 132] width 103 height 13
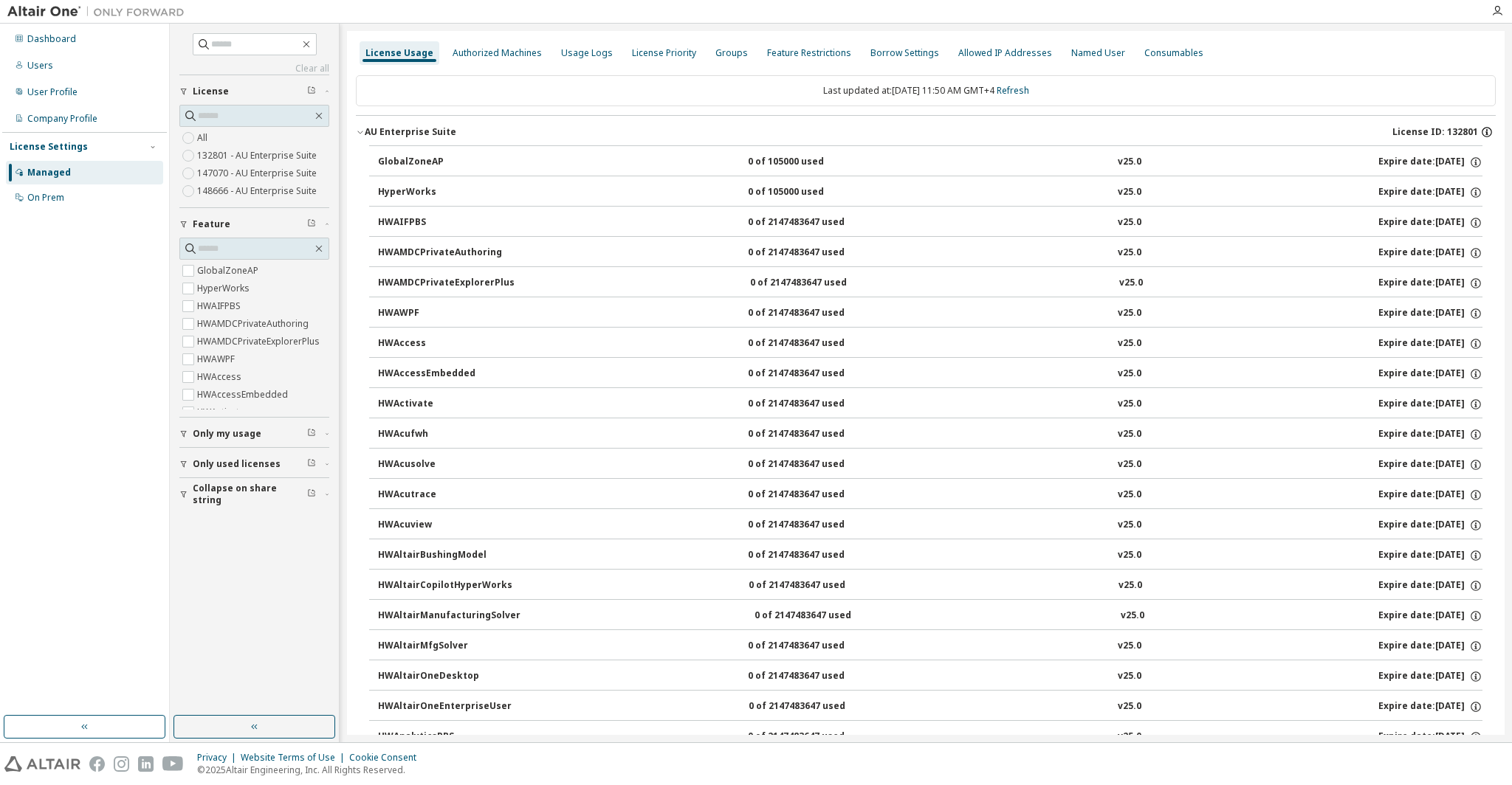
click at [1483, 131] on icon "button" at bounding box center [1486, 132] width 13 height 13
click at [1325, 129] on div "AU Enterprise Suite License ID: 132801" at bounding box center [930, 132] width 1131 height 13
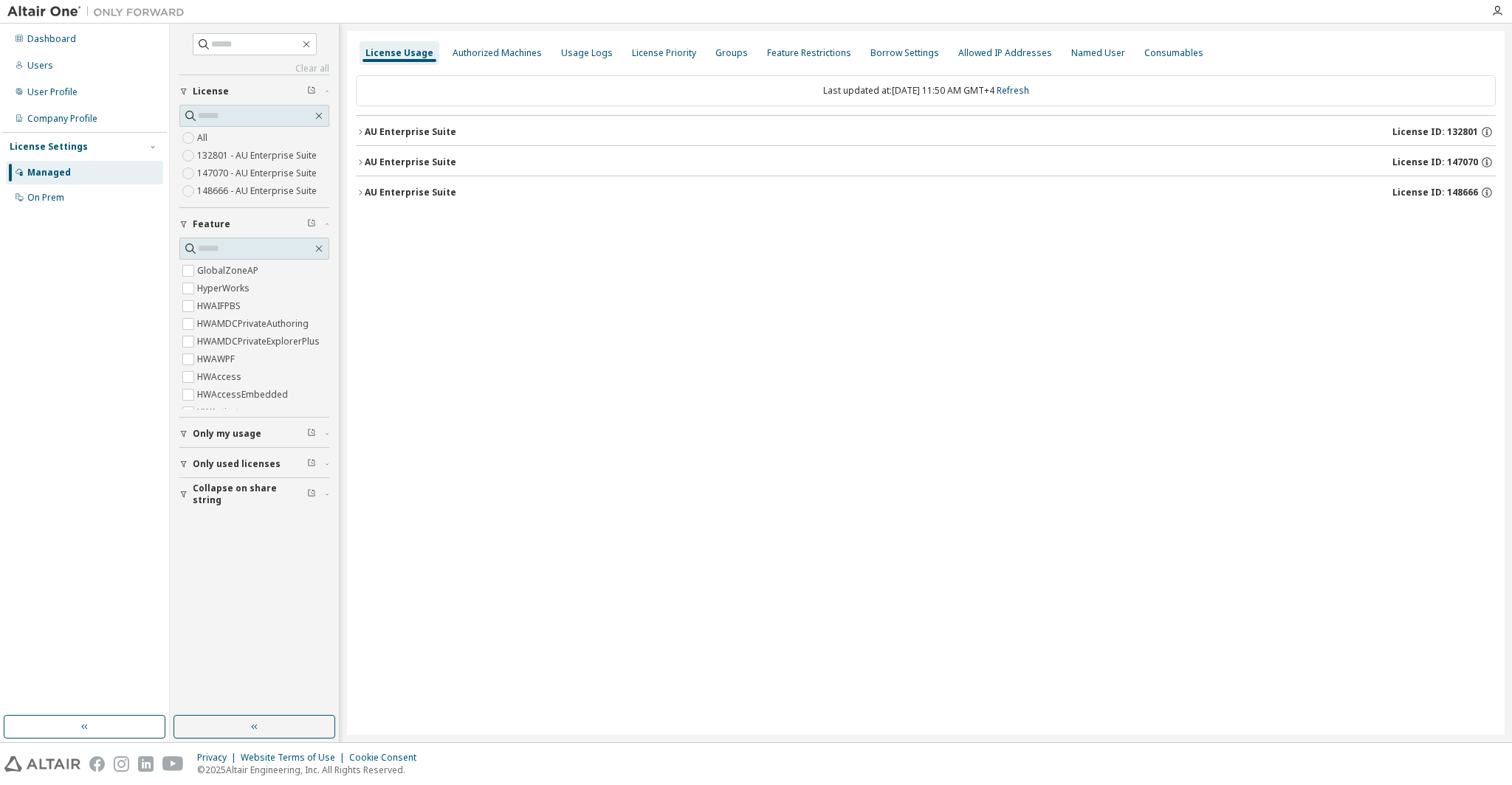
drag, startPoint x: 1259, startPoint y: 360, endPoint x: 1213, endPoint y: 360, distance: 46.0
click at [1251, 358] on div "License Usage Authorized Machines Usage Logs License Priority Groups Feature Re…" at bounding box center [926, 383] width 1158 height 704
click at [85, 67] on div "Users" at bounding box center [85, 66] width 157 height 23
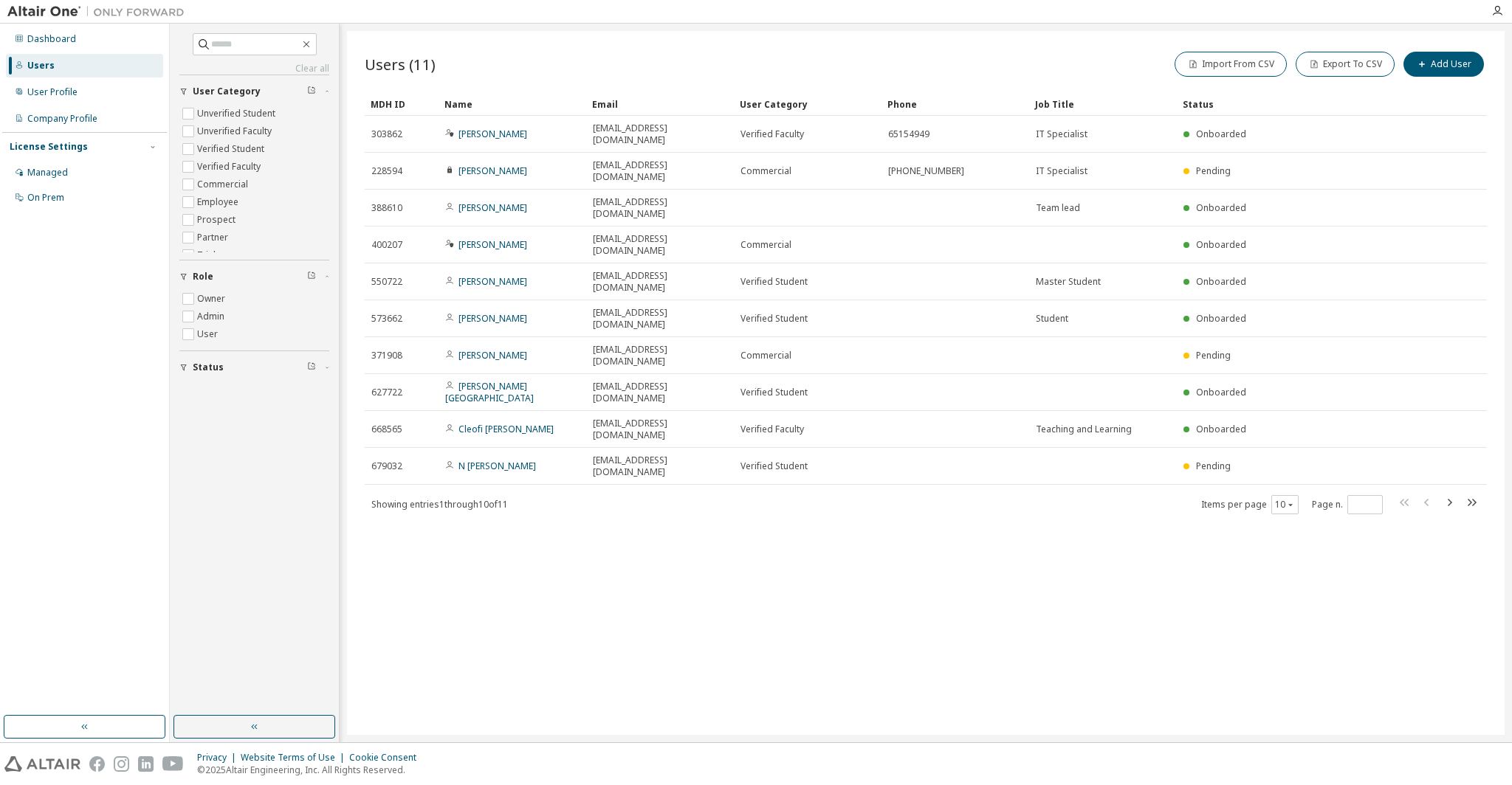
click at [668, 471] on div "Users (11) Import From CSV Export To CSV Add User Clear Load Save Save As Field…" at bounding box center [926, 383] width 1158 height 704
click at [1443, 67] on button "Add User" at bounding box center [1444, 64] width 81 height 25
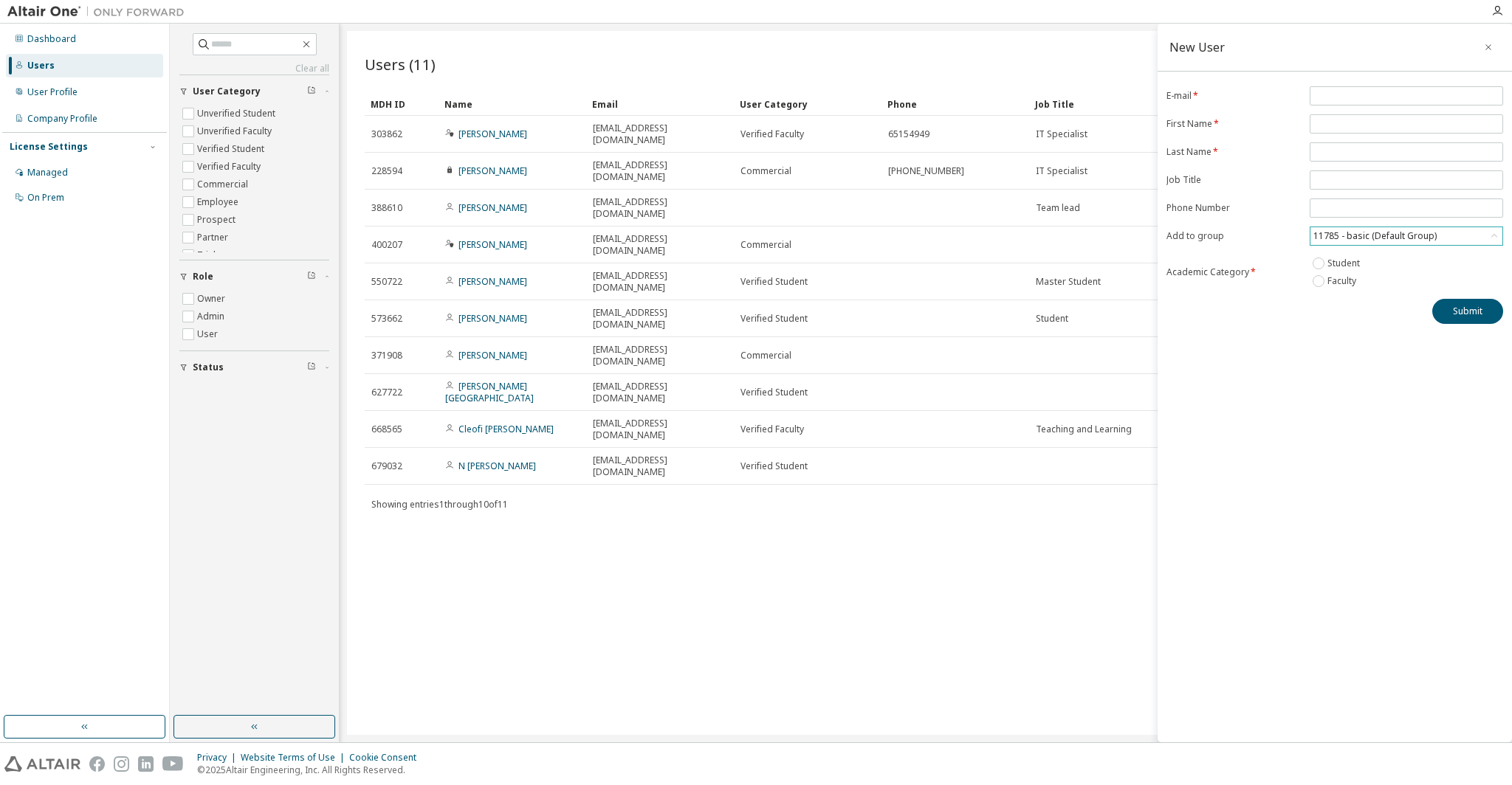
click at [1362, 232] on div "11785 - basic (Default Group)" at bounding box center [1375, 236] width 128 height 16
click at [1492, 46] on icon "button" at bounding box center [1488, 46] width 10 height 12
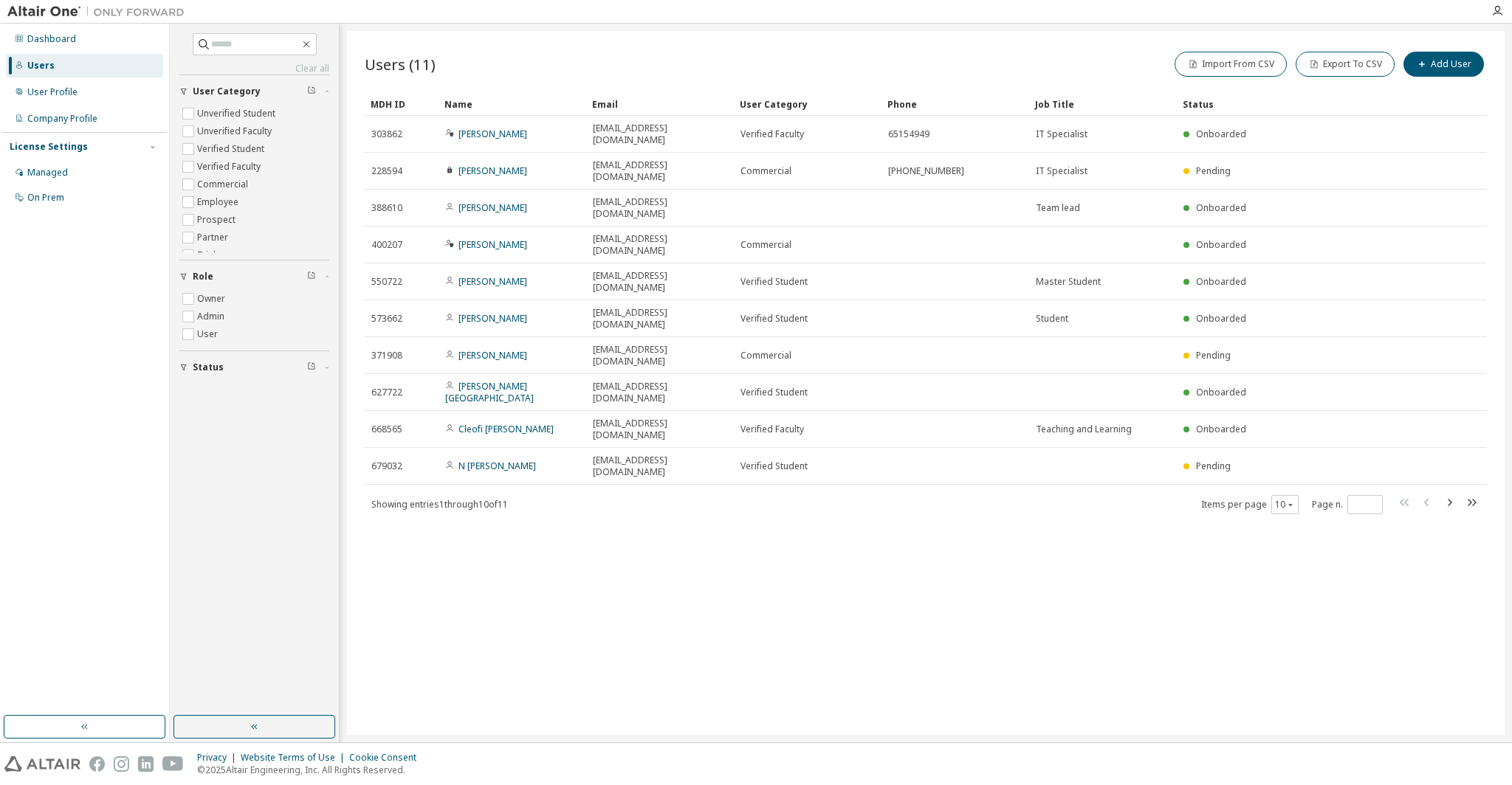
click at [1082, 532] on div "Users (11) Import From CSV Export To CSV Add User Clear Load Save Save As Field…" at bounding box center [926, 383] width 1158 height 704
